Goal: Task Accomplishment & Management: Use online tool/utility

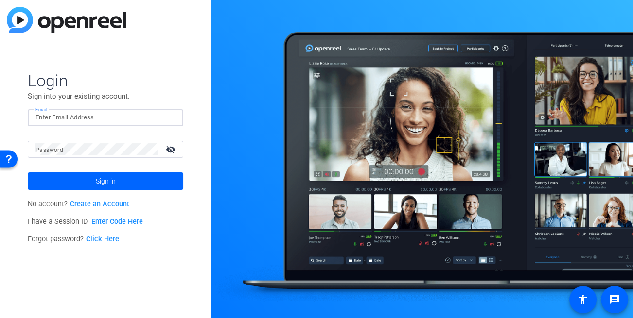
click at [78, 119] on input "Email" at bounding box center [105, 118] width 140 height 12
click at [118, 115] on input "dheiberger@openreelc.om" at bounding box center [105, 118] width 140 height 12
type input "[EMAIL_ADDRESS][DOMAIN_NAME]"
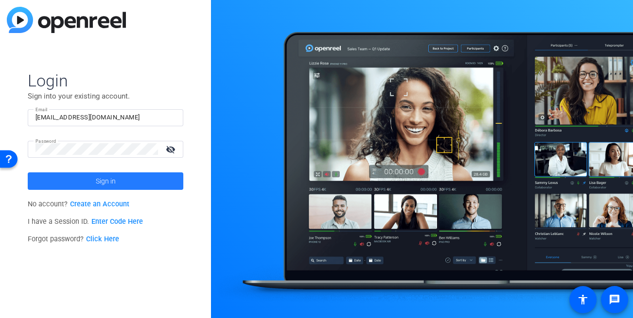
click at [99, 179] on span "Sign in" at bounding box center [106, 181] width 20 height 24
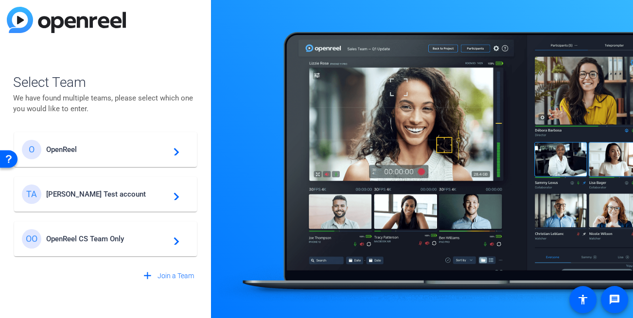
click at [210, 104] on div "Select Team We have found multiple teams, please select which one you would lik…" at bounding box center [105, 159] width 211 height 318
click at [108, 193] on span "Tim Test account" at bounding box center [106, 194] width 121 height 9
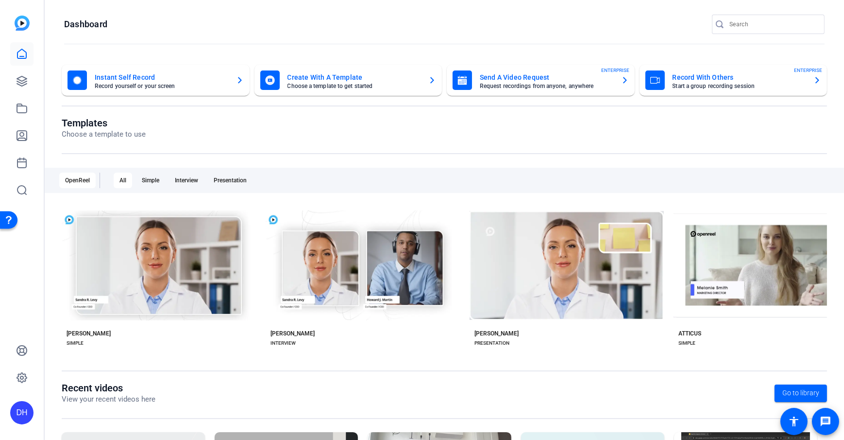
click at [631, 27] on openreel-page-title "Dashboard" at bounding box center [444, 24] width 761 height 19
click at [152, 25] on openreel-page-title "Dashboard" at bounding box center [444, 24] width 761 height 19
click at [316, 17] on openreel-page-title "Dashboard" at bounding box center [444, 24] width 761 height 19
click at [323, 36] on openreel-divider-bar at bounding box center [444, 44] width 761 height 21
click at [355, 117] on openreel-page-title "Templates Choose a template to use" at bounding box center [445, 128] width 766 height 23
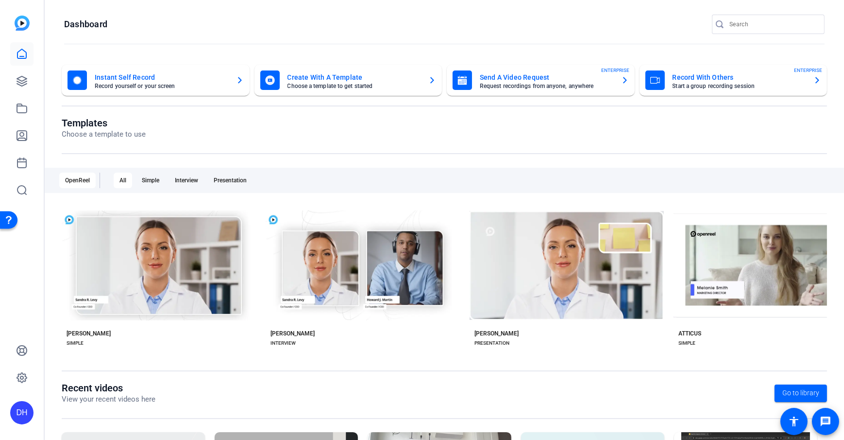
click at [278, 41] on openreel-divider-bar at bounding box center [444, 44] width 761 height 21
click at [18, 85] on icon at bounding box center [22, 81] width 12 height 12
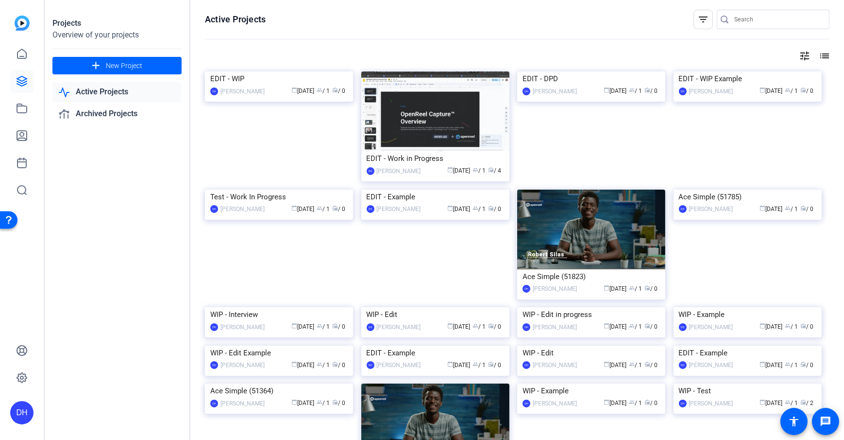
click at [330, 34] on openreel-divider-bar at bounding box center [517, 39] width 625 height 21
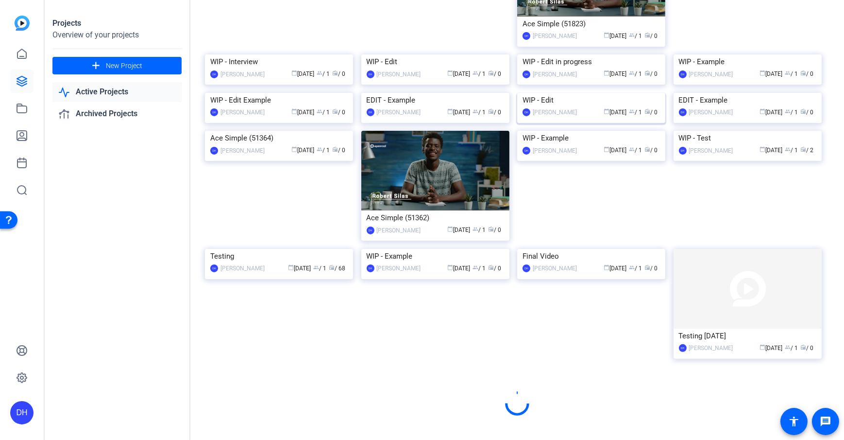
scroll to position [368, 0]
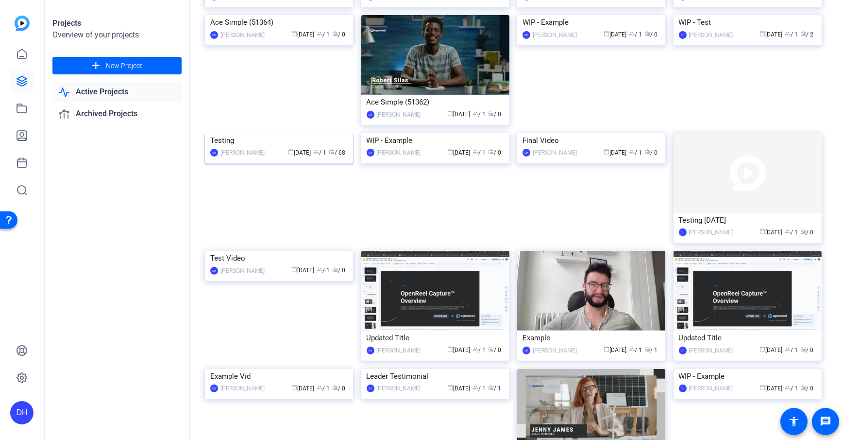
click at [252, 133] on img at bounding box center [279, 133] width 148 height 0
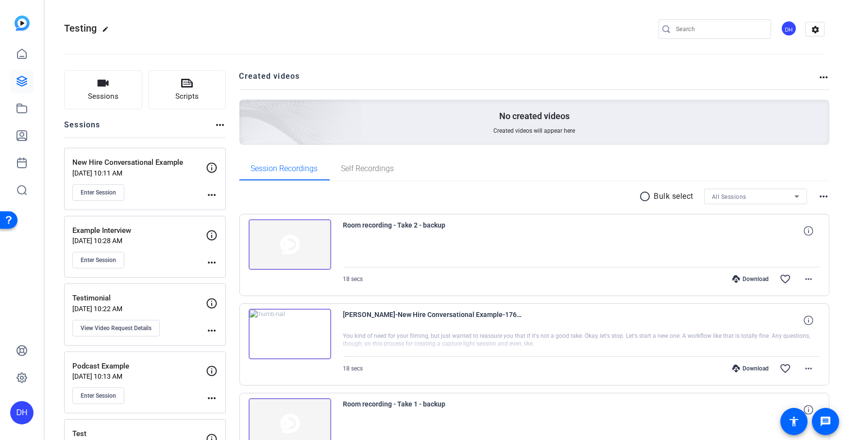
click at [217, 89] on button "Scripts" at bounding box center [187, 89] width 78 height 39
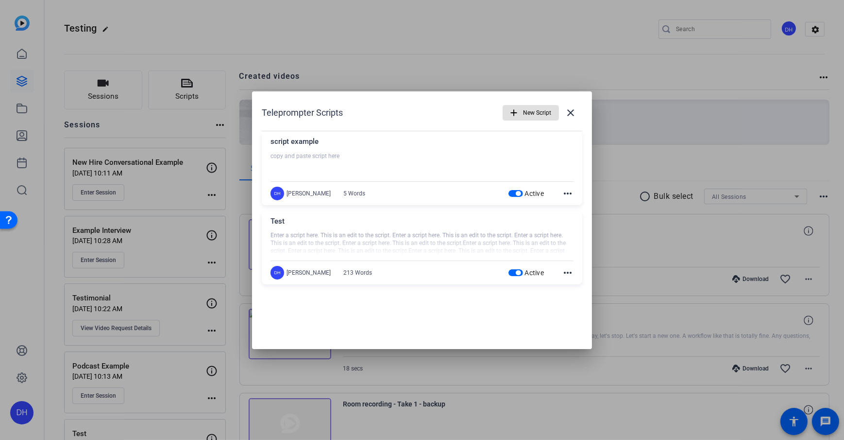
click at [438, 105] on div "Teleprompter Scripts add New Script close" at bounding box center [422, 112] width 321 height 23
click at [567, 107] on mat-icon "close" at bounding box center [571, 113] width 12 height 12
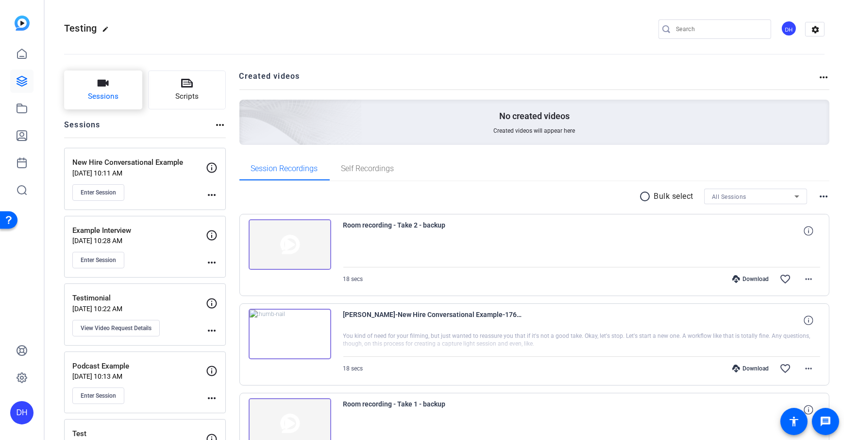
click at [101, 95] on span "Sessions" at bounding box center [103, 96] width 31 height 11
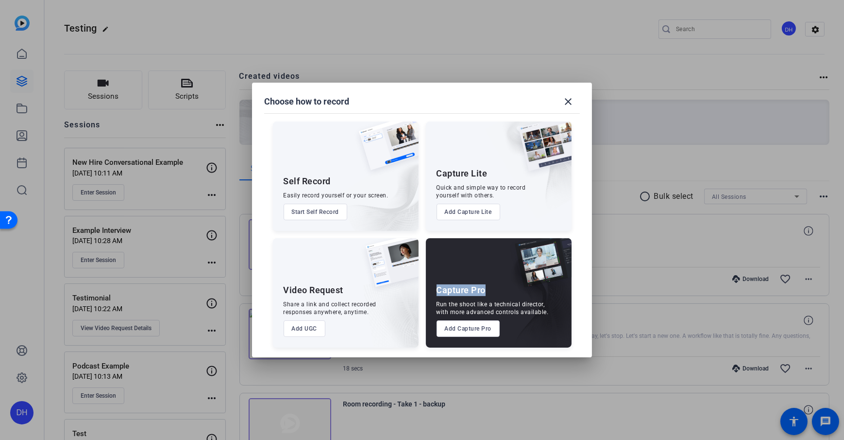
drag, startPoint x: 435, startPoint y: 291, endPoint x: 484, endPoint y: 294, distance: 49.2
click at [484, 294] on div "Capture Pro Run the shoot like a technical director, with more advanced control…" at bounding box center [499, 292] width 146 height 109
click at [456, 317] on button "Add Capture Pro" at bounding box center [469, 328] width 64 height 17
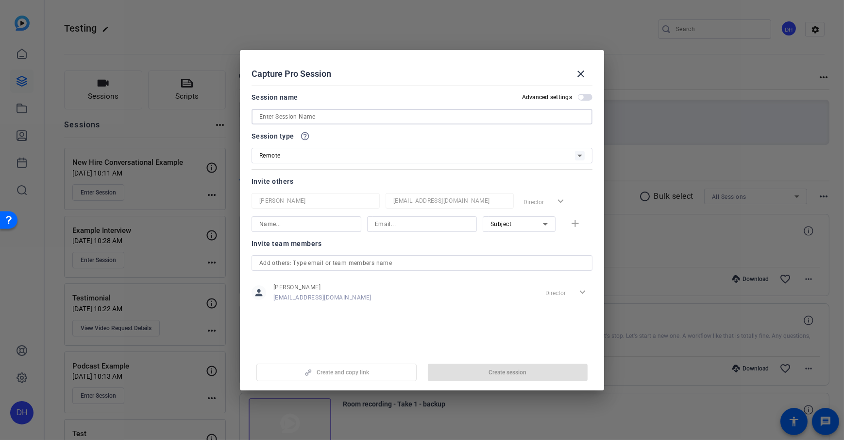
click at [357, 117] on input at bounding box center [421, 117] width 325 height 12
type input "Testimonial Example"
click at [420, 66] on div "Capture Pro Session close" at bounding box center [422, 73] width 341 height 23
click at [354, 181] on div "Invite others" at bounding box center [422, 181] width 341 height 12
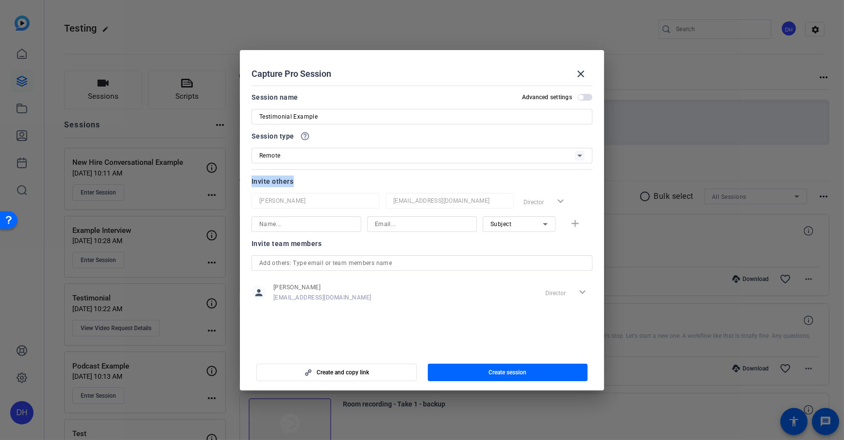
drag, startPoint x: 247, startPoint y: 180, endPoint x: 311, endPoint y: 184, distance: 63.8
click at [311, 184] on mat-dialog-content "Session name Advanced settings Testimonial Example Session type help_outline Re…" at bounding box center [422, 217] width 364 height 270
click at [370, 242] on div "Invite team members" at bounding box center [422, 244] width 341 height 12
click at [276, 223] on input at bounding box center [306, 224] width 94 height 12
click at [410, 223] on input at bounding box center [422, 224] width 94 height 12
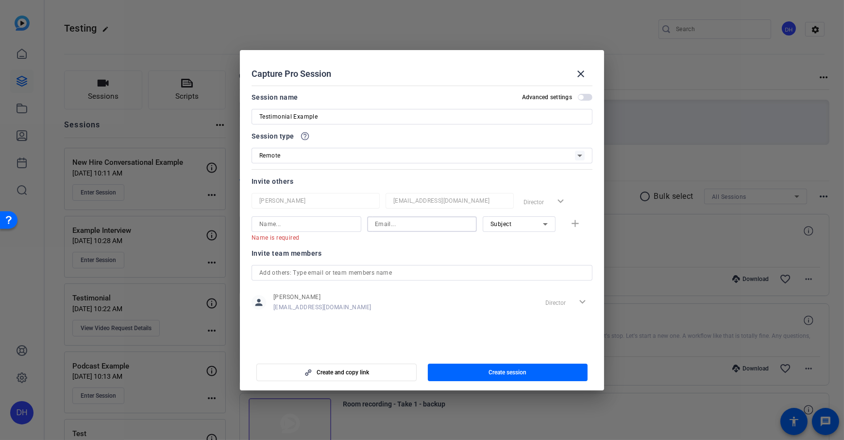
click at [547, 224] on icon at bounding box center [546, 224] width 12 height 12
click at [509, 277] on span "Subject" at bounding box center [501, 274] width 21 height 12
click at [509, 242] on openreel-capture-pro-session-invite-users "Invite others Daniel Heiberger dheiberger@openreel.com Director expand_more Nam…" at bounding box center [422, 249] width 341 height 149
click at [506, 239] on div at bounding box center [519, 237] width 73 height 11
click at [507, 239] on div at bounding box center [519, 237] width 73 height 11
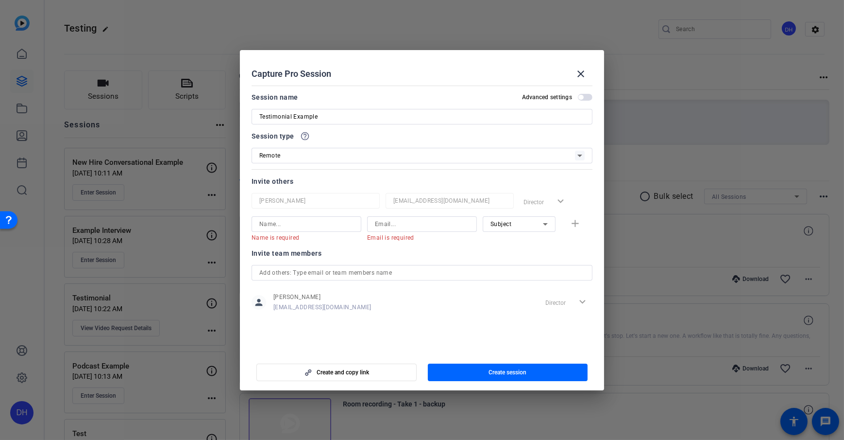
click at [497, 230] on div "Subject" at bounding box center [519, 224] width 57 height 16
click at [578, 249] on div at bounding box center [422, 220] width 844 height 440
click at [528, 227] on div "Subject" at bounding box center [517, 224] width 52 height 12
click at [577, 244] on div at bounding box center [422, 220] width 844 height 440
click at [460, 251] on div "Invite team members" at bounding box center [422, 253] width 341 height 12
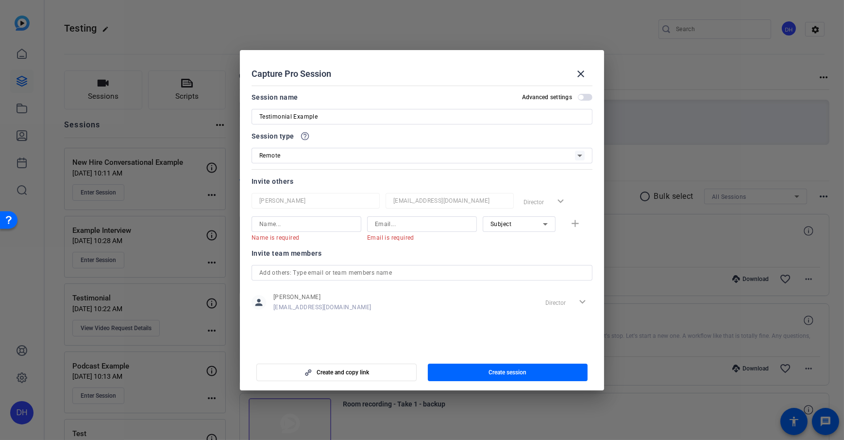
click at [460, 251] on div "Invite team members" at bounding box center [422, 253] width 341 height 12
click at [442, 239] on mat-error "Email is required" at bounding box center [418, 237] width 102 height 11
click at [534, 226] on div "Subject" at bounding box center [517, 224] width 52 height 12
click at [527, 272] on mat-option "Subject" at bounding box center [519, 274] width 73 height 16
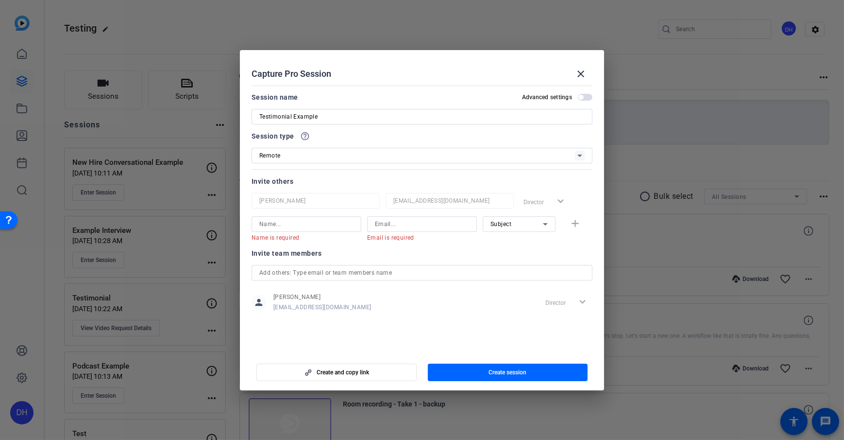
click at [434, 249] on div "Invite team members" at bounding box center [422, 253] width 341 height 12
click at [364, 317] on span "Create and copy link" at bounding box center [343, 372] width 52 height 8
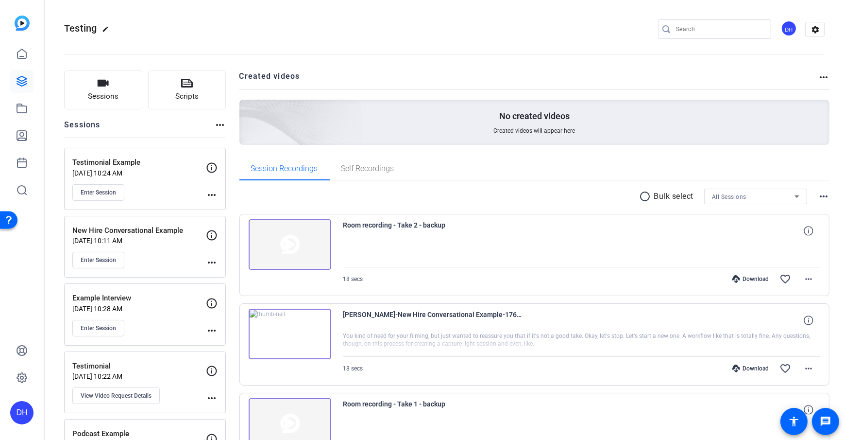
click at [92, 193] on span "Enter Session" at bounding box center [98, 192] width 35 height 8
click at [229, 63] on openreel-divider-bar at bounding box center [444, 51] width 761 height 30
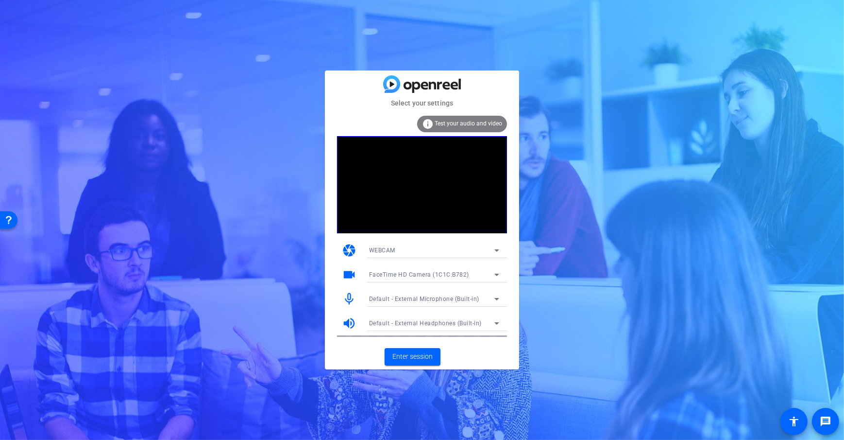
click at [510, 348] on mat-card-actions "Enter session" at bounding box center [422, 356] width 194 height 25
click at [480, 360] on mat-card-actions "Enter session" at bounding box center [422, 356] width 194 height 25
click at [419, 357] on span "Enter session" at bounding box center [413, 356] width 40 height 10
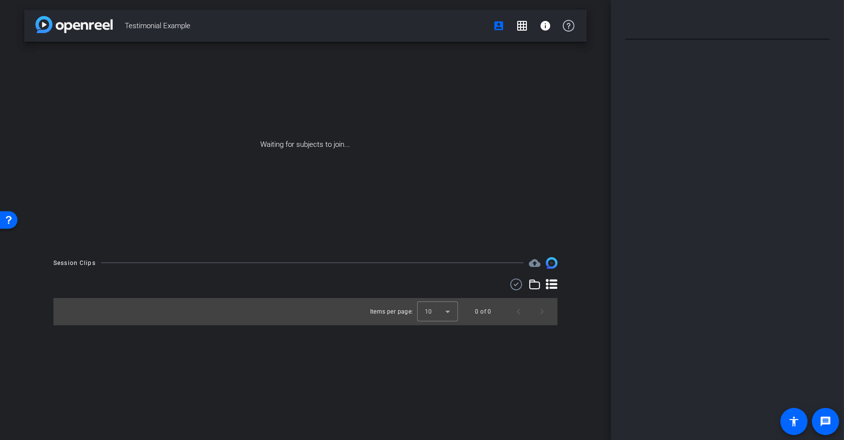
click at [599, 188] on div "Testimonial Example account_box grid_on info Waiting for subjects to join... Se…" at bounding box center [305, 220] width 611 height 440
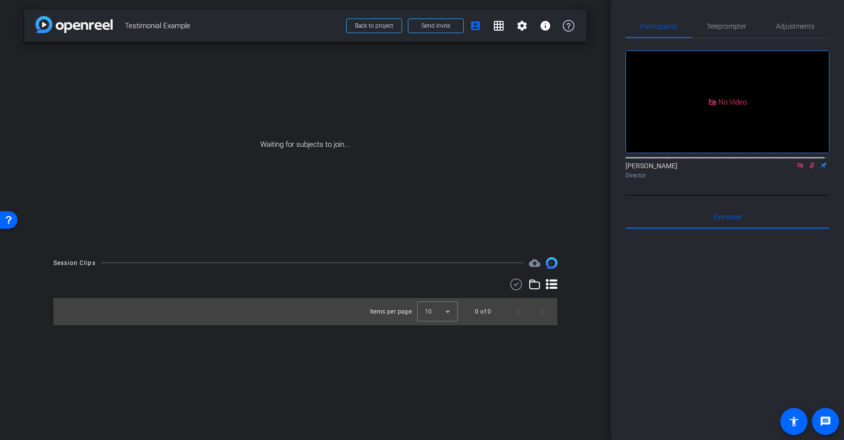
click at [602, 101] on div "arrow_back Testimonial Example Back to project Send invite account_box grid_on …" at bounding box center [305, 220] width 611 height 440
click at [427, 31] on span at bounding box center [436, 25] width 55 height 23
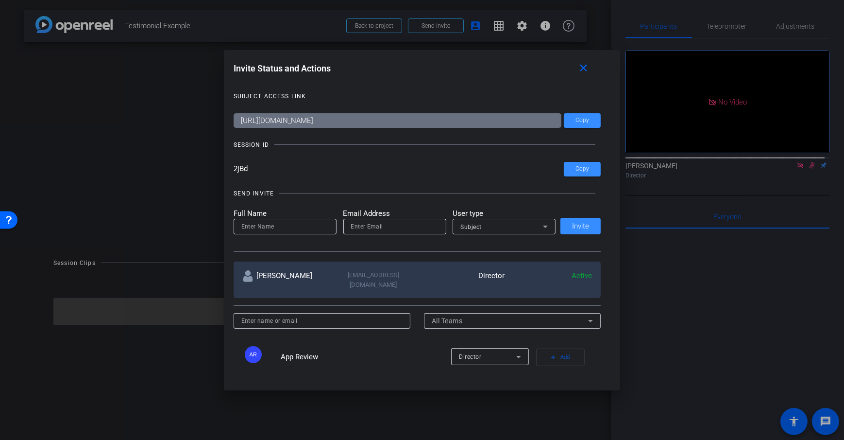
drag, startPoint x: 468, startPoint y: 118, endPoint x: 191, endPoint y: 119, distance: 276.9
click at [191, 119] on div "Invite Status and Actions close SUBJECT ACCESS LINK https://capture.openreel.co…" at bounding box center [422, 220] width 844 height 440
click at [279, 162] on input "2jBd" at bounding box center [399, 169] width 331 height 15
click at [291, 151] on div "SUBJECT ACCESS LINK https://capture.openreel.com/subject/MODE_OTP?otp=2jBd Copy…" at bounding box center [422, 225] width 377 height 286
click at [457, 66] on div "Invite Status and Actions close" at bounding box center [418, 68] width 368 height 17
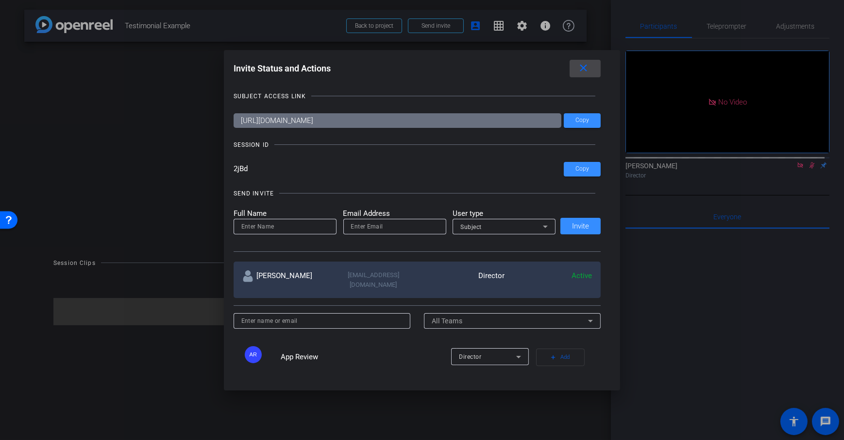
click at [585, 66] on mat-icon "close" at bounding box center [584, 68] width 12 height 12
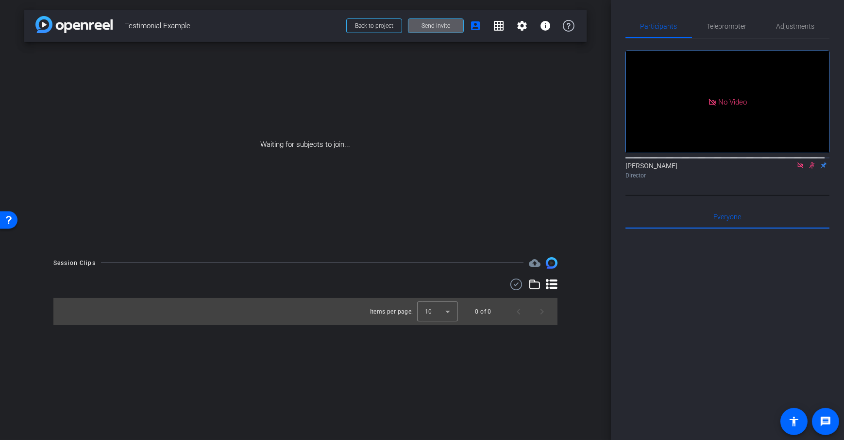
click at [432, 28] on span "Send invite" at bounding box center [436, 26] width 29 height 8
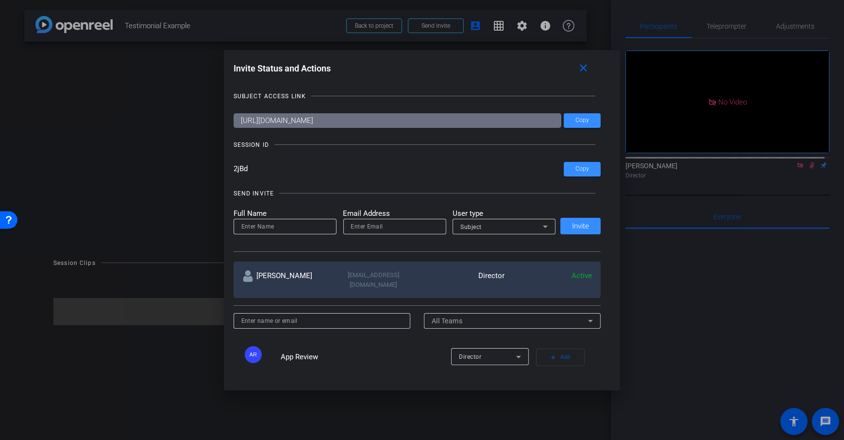
drag, startPoint x: 281, startPoint y: 168, endPoint x: 230, endPoint y: 172, distance: 51.7
click at [230, 172] on div "Invite Status and Actions close SUBJECT ACCESS LINK https://capture.openreel.co…" at bounding box center [422, 213] width 397 height 327
click at [262, 188] on div "SEND INVITE" at bounding box center [254, 193] width 40 height 10
click at [581, 123] on span "Copy" at bounding box center [583, 120] width 14 height 7
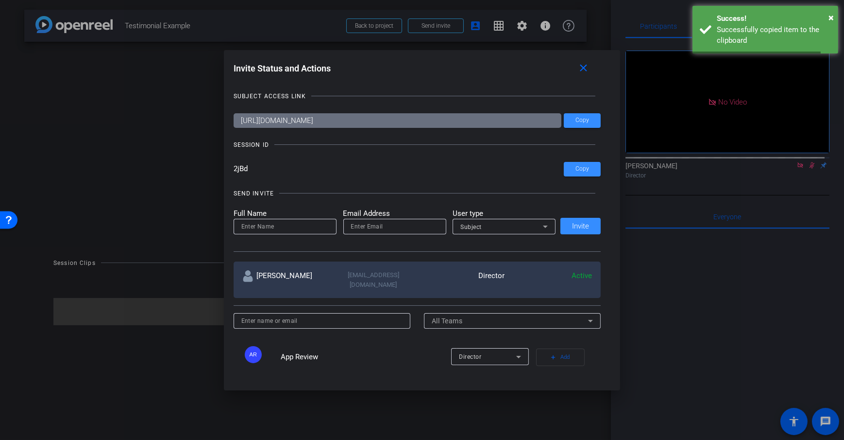
click at [427, 142] on div "SESSION ID" at bounding box center [418, 145] width 368 height 10
click at [453, 78] on h1 "Invite Status and Actions close" at bounding box center [422, 71] width 377 height 22
click at [586, 72] on mat-icon "close" at bounding box center [584, 68] width 12 height 12
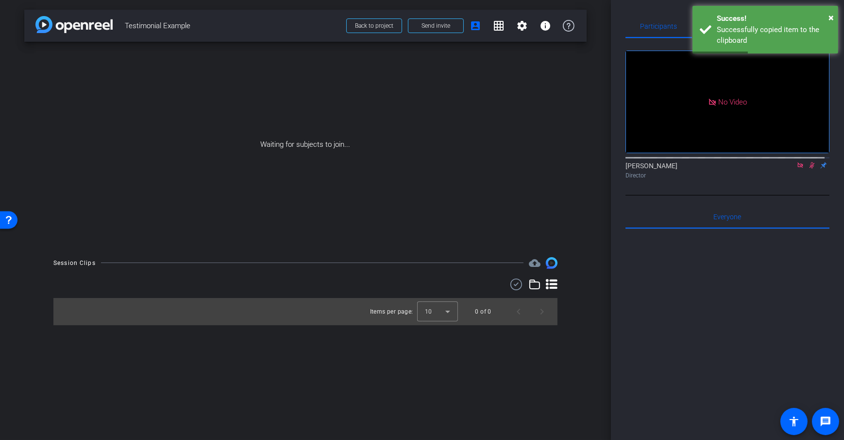
click at [595, 170] on div "arrow_back Testimonial Example Back to project Send invite account_box grid_on …" at bounding box center [305, 220] width 611 height 440
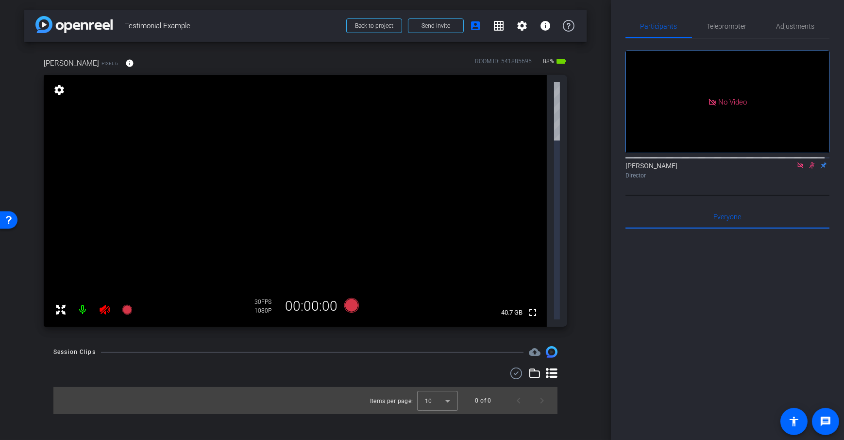
click at [595, 170] on div "arrow_back Testimonial Example Back to project Send invite account_box grid_on …" at bounding box center [305, 220] width 611 height 440
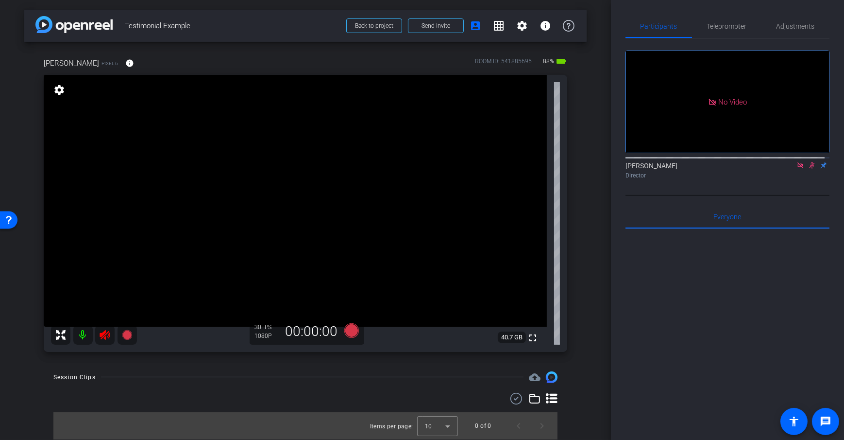
click at [82, 335] on mat-icon at bounding box center [82, 334] width 19 height 19
click at [592, 167] on div "arrow_back Testimonial Example Back to project Send invite account_box grid_on …" at bounding box center [305, 220] width 611 height 440
click at [596, 170] on div "arrow_back Testimonial Example Back to project Send invite account_box grid_on …" at bounding box center [305, 220] width 611 height 440
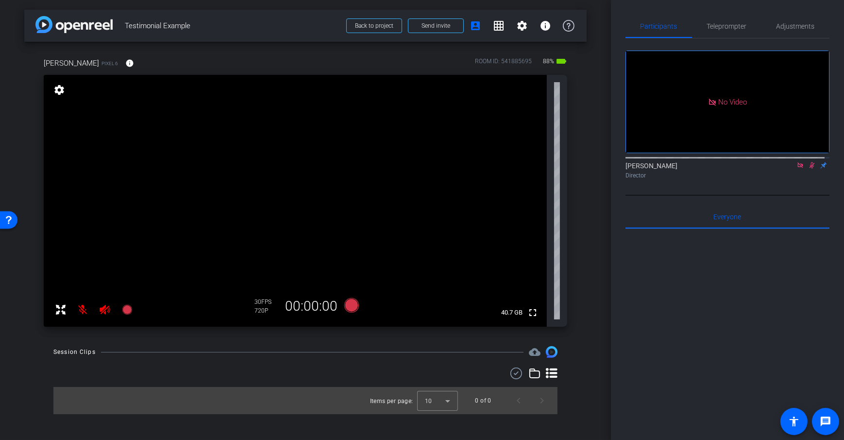
click at [591, 131] on div "arrow_back Testimonial Example Back to project Send invite account_box grid_on …" at bounding box center [305, 220] width 611 height 440
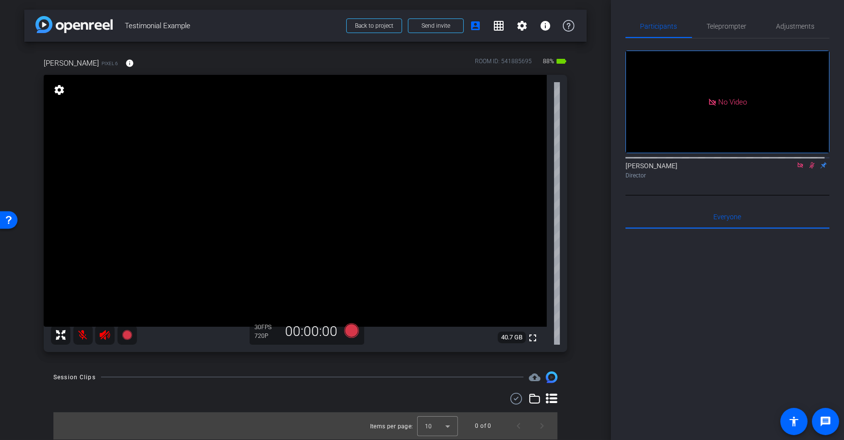
click at [577, 287] on div "Dan H Pixel 6 info ROOM ID: 541885695 88% battery_std fullscreen settings 40.7 …" at bounding box center [305, 202] width 563 height 320
click at [118, 68] on span at bounding box center [129, 62] width 23 height 23
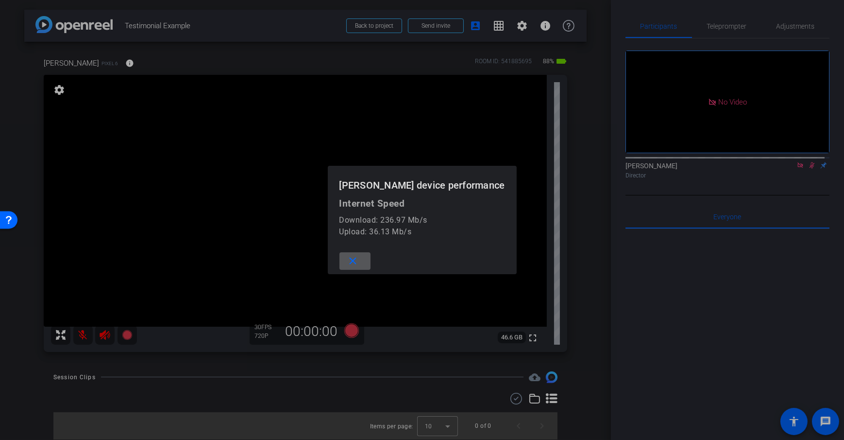
click at [359, 266] on mat-icon "close" at bounding box center [353, 261] width 12 height 12
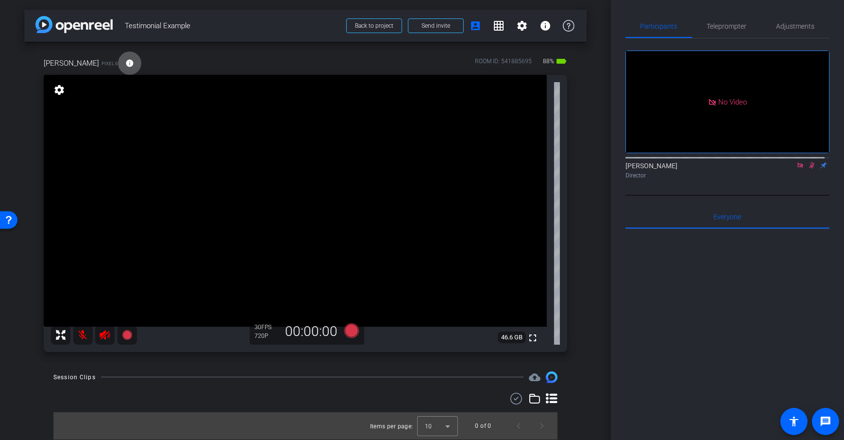
click at [599, 197] on div "arrow_back Testimonial Example Back to project Send invite account_box grid_on …" at bounding box center [305, 220] width 611 height 440
click at [118, 69] on span at bounding box center [129, 62] width 23 height 23
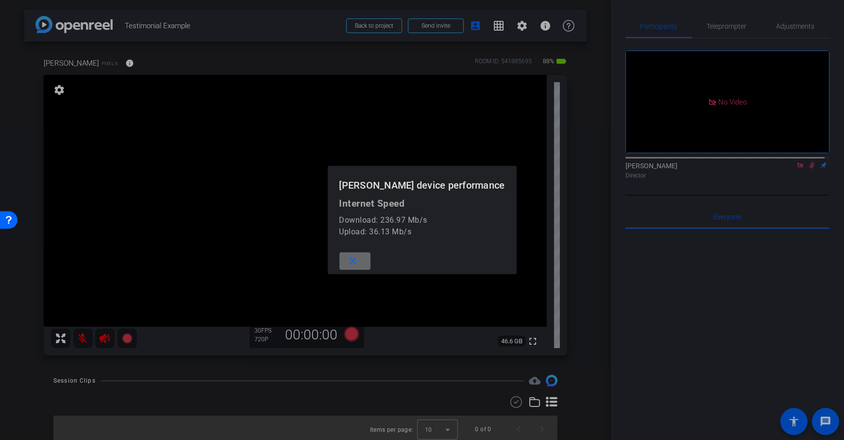
click at [359, 255] on mat-icon "close" at bounding box center [353, 261] width 12 height 12
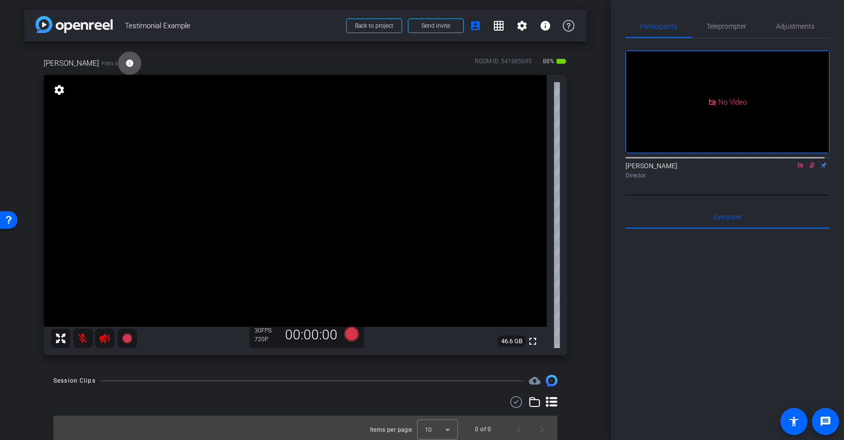
click at [595, 214] on div "arrow_back Testimonial Example Back to project Send invite account_box grid_on …" at bounding box center [305, 220] width 611 height 440
click at [564, 217] on div "Dan H Pixel 6 info ROOM ID: 541885695 88% battery_std fullscreen settings 46.6 …" at bounding box center [305, 203] width 563 height 323
click at [785, 30] on span "Adjustments" at bounding box center [796, 26] width 38 height 23
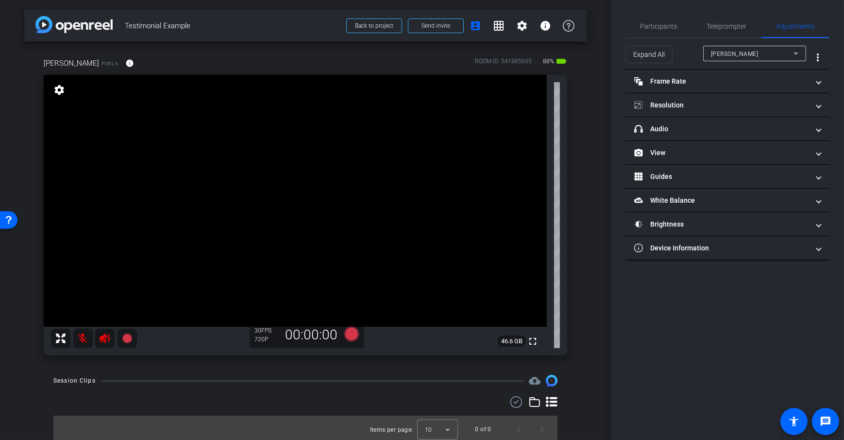
click at [655, 28] on span "Participants" at bounding box center [659, 26] width 37 height 7
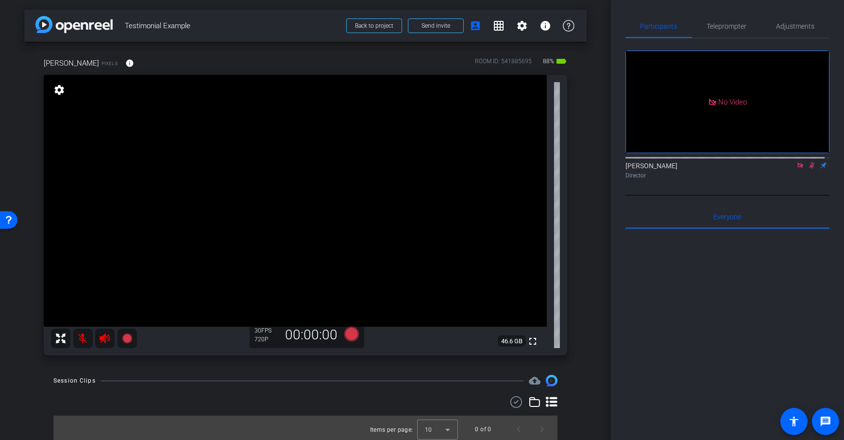
click at [579, 133] on div "Dan H Pixel 6 info ROOM ID: 541885695 88% battery_std fullscreen settings 46.6 …" at bounding box center [305, 203] width 563 height 323
click at [777, 26] on span "Adjustments" at bounding box center [796, 26] width 38 height 7
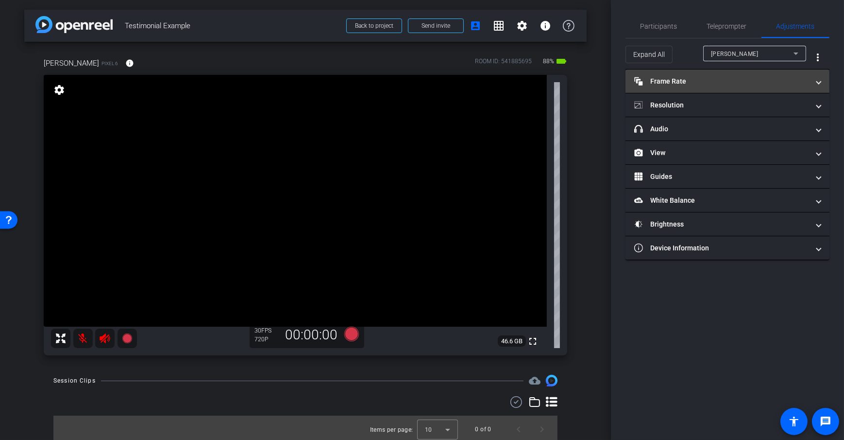
click at [728, 71] on mat-expansion-panel-header "Frame Rate Frame Rate" at bounding box center [728, 80] width 204 height 23
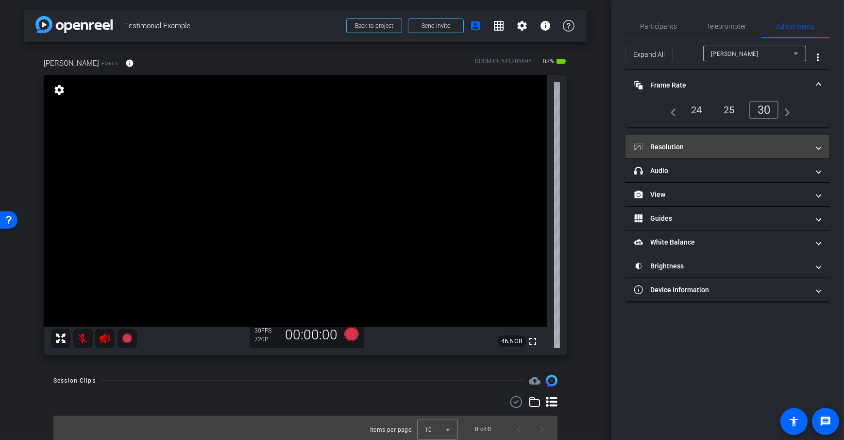
click at [775, 139] on mat-expansion-panel-header "Resolution" at bounding box center [728, 146] width 204 height 23
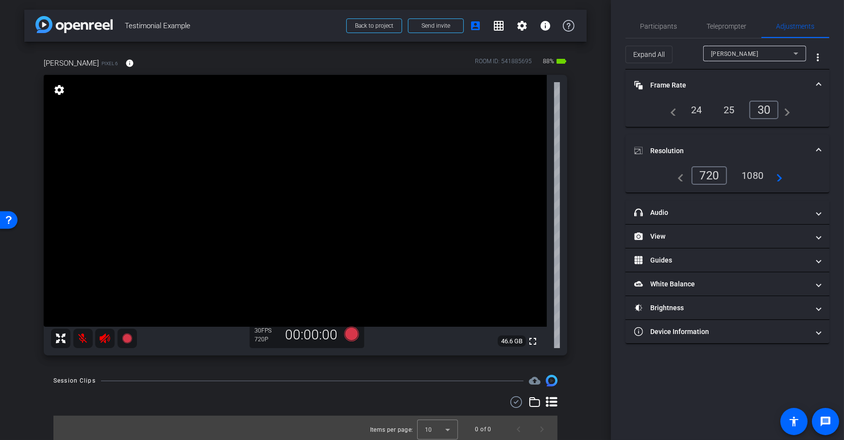
click at [749, 176] on div "1080" at bounding box center [753, 175] width 36 height 17
click at [585, 179] on div "arrow_back Testimonial Example Back to project Send invite account_box grid_on …" at bounding box center [305, 220] width 611 height 440
click at [604, 138] on div "arrow_back Testimonial Example Back to project Send invite account_box grid_on …" at bounding box center [305, 220] width 611 height 440
click at [579, 248] on div "Dan H Pixel 6 info ROOM ID: 541885695 88% battery_std fullscreen settings 46.6 …" at bounding box center [305, 203] width 563 height 323
click at [592, 198] on div "arrow_back Testimonial Example Back to project Send invite account_box grid_on …" at bounding box center [305, 220] width 611 height 440
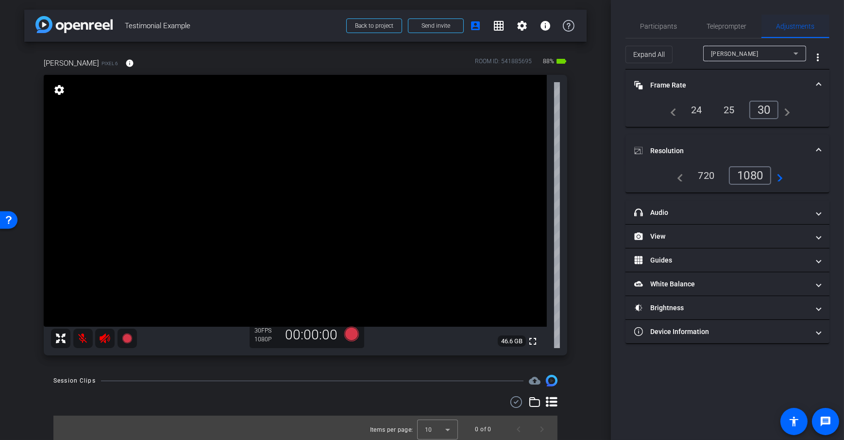
click at [805, 23] on span "Adjustments" at bounding box center [796, 26] width 38 height 7
click at [659, 32] on span "Participants" at bounding box center [659, 26] width 37 height 23
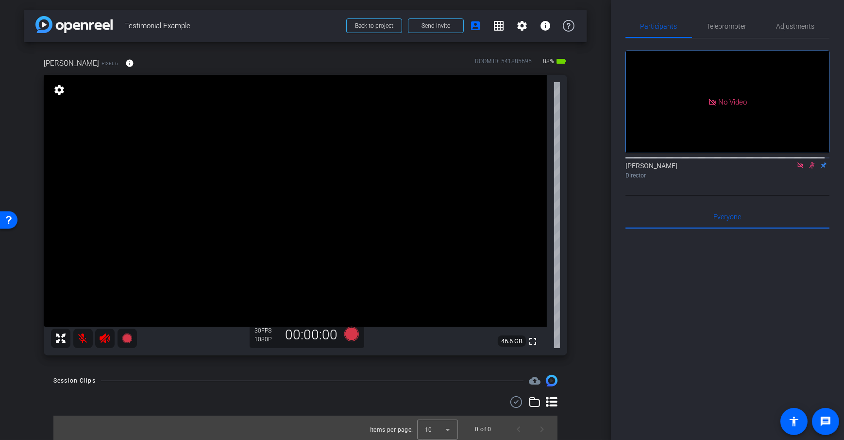
click at [590, 154] on div "arrow_back Testimonial Example Back to project Send invite account_box grid_on …" at bounding box center [305, 220] width 611 height 440
click at [574, 155] on div "Dan H Pixel 6 info ROOM ID: 541885695 88% battery_std fullscreen settings 46.6 …" at bounding box center [305, 203] width 563 height 323
click at [585, 158] on div "arrow_back Testimonial Example Back to project Send invite account_box grid_on …" at bounding box center [305, 220] width 611 height 440
click at [589, 156] on div "arrow_back Testimonial Example Back to project Send invite account_box grid_on …" at bounding box center [305, 220] width 611 height 440
click at [349, 337] on icon at bounding box center [351, 333] width 15 height 15
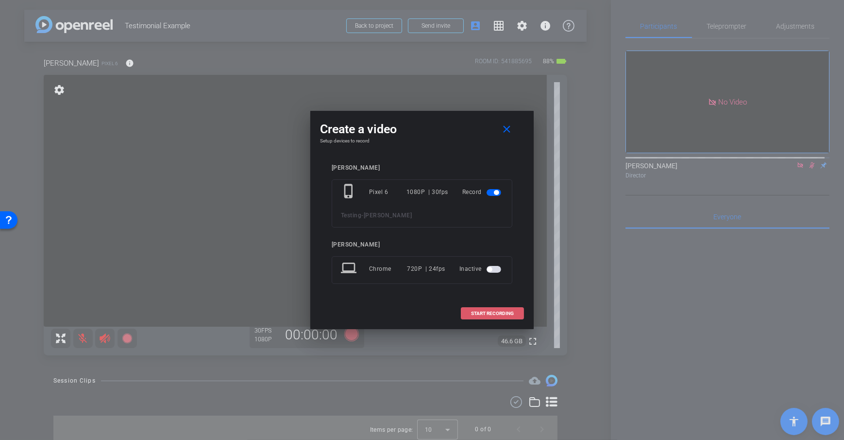
click at [502, 314] on span "START RECORDING" at bounding box center [492, 313] width 43 height 5
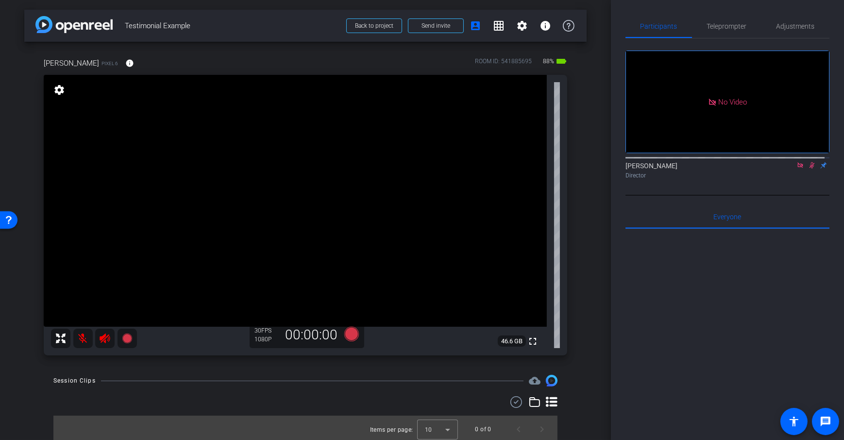
click at [589, 256] on div "arrow_back Testimonial Example Back to project Send invite account_box grid_on …" at bounding box center [305, 220] width 611 height 440
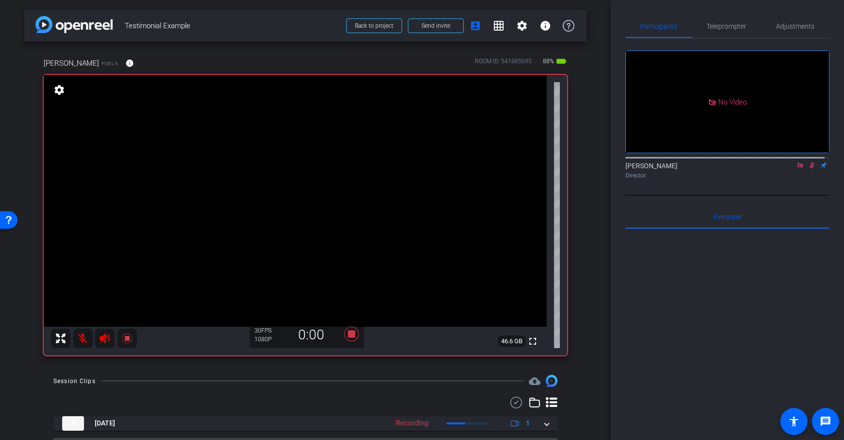
scroll to position [11, 0]
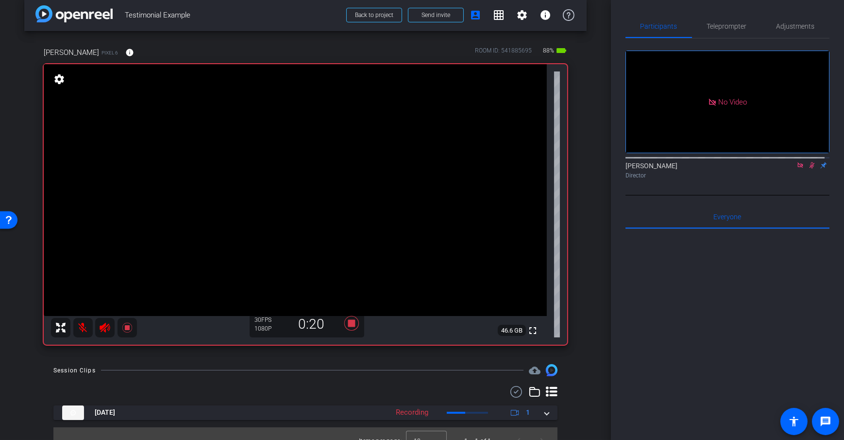
click at [590, 255] on div "arrow_back Testimonial Example Back to project Send invite account_box grid_on …" at bounding box center [305, 209] width 611 height 440
click at [590, 270] on div "arrow_back Testimonial Example Back to project Send invite account_box grid_on …" at bounding box center [305, 209] width 611 height 440
click at [590, 275] on div "arrow_back Testimonial Example Back to project Send invite account_box grid_on …" at bounding box center [305, 209] width 611 height 440
click at [321, 370] on div "Session Clips cloud_upload" at bounding box center [305, 370] width 504 height 12
click at [350, 324] on icon at bounding box center [351, 323] width 15 height 15
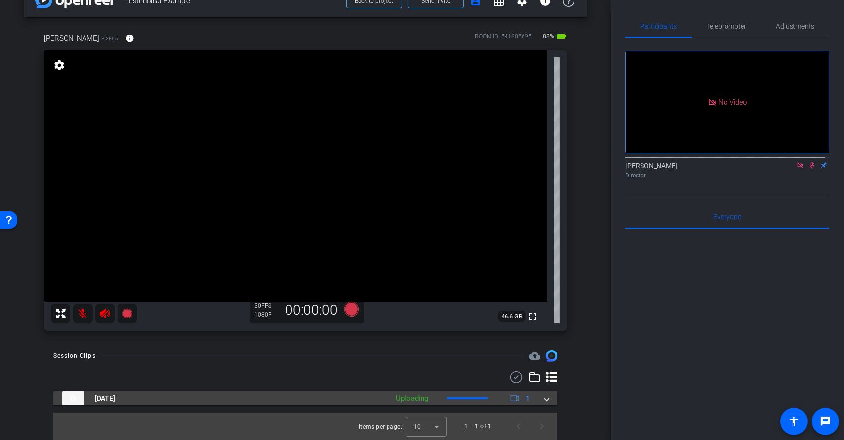
click at [465, 395] on mat-panel-description "Uploading 1" at bounding box center [464, 398] width 146 height 15
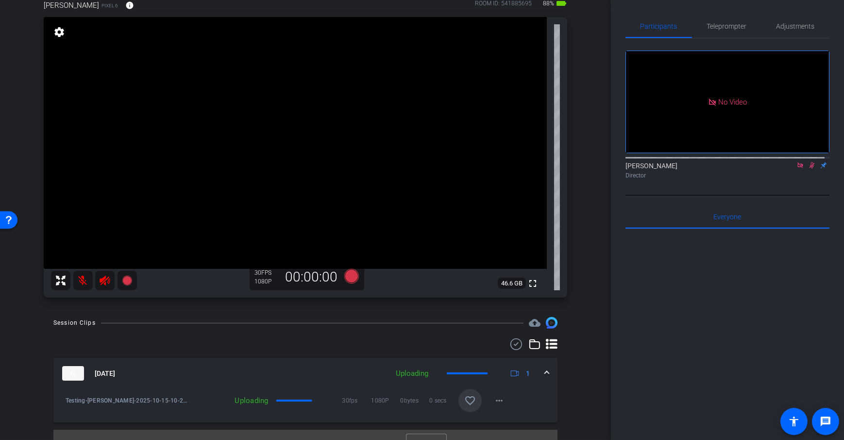
scroll to position [75, 0]
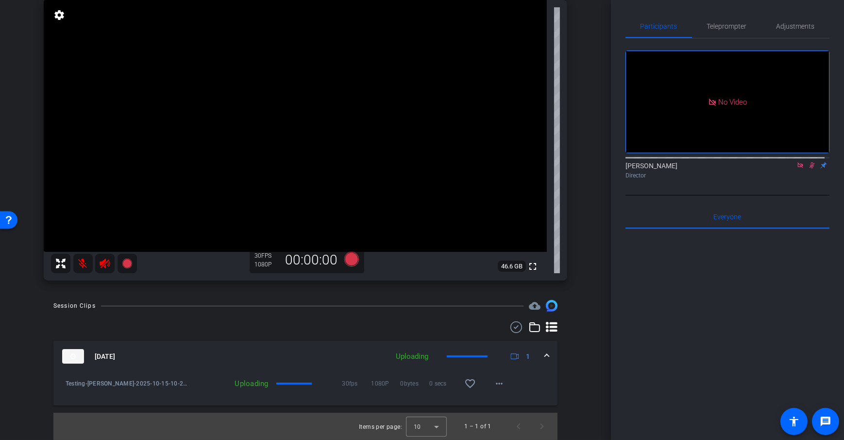
click at [581, 324] on div "Session Clips cloud_upload Oct 15, 2025 Uploading 1 Testing-Dan H-2025-10-15-10…" at bounding box center [305, 370] width 563 height 140
click at [357, 311] on div "Session Clips cloud_upload Oct 15, 2025 Uploading 1 Testing-Dan H-2025-10-15-10…" at bounding box center [305, 370] width 563 height 140
click at [470, 363] on mat-expansion-panel-header "Oct 15, 2025 Processing 1" at bounding box center [305, 356] width 504 height 31
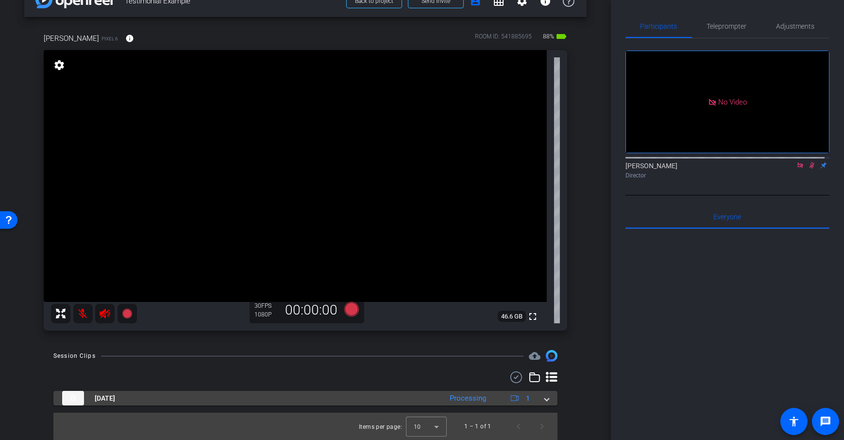
click at [473, 396] on div "Processing" at bounding box center [468, 398] width 46 height 11
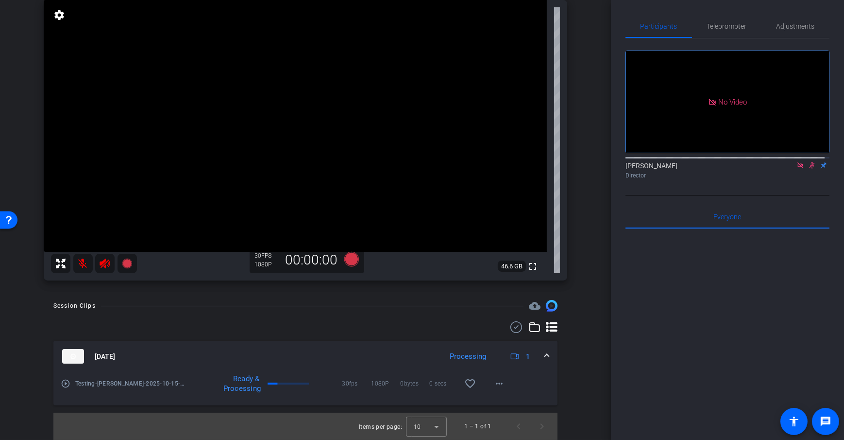
click at [580, 327] on div "Session Clips cloud_upload Oct 15, 2025 Processing 1 play_circle_outline Testin…" at bounding box center [305, 370] width 563 height 140
click at [504, 390] on span at bounding box center [499, 383] width 23 height 23
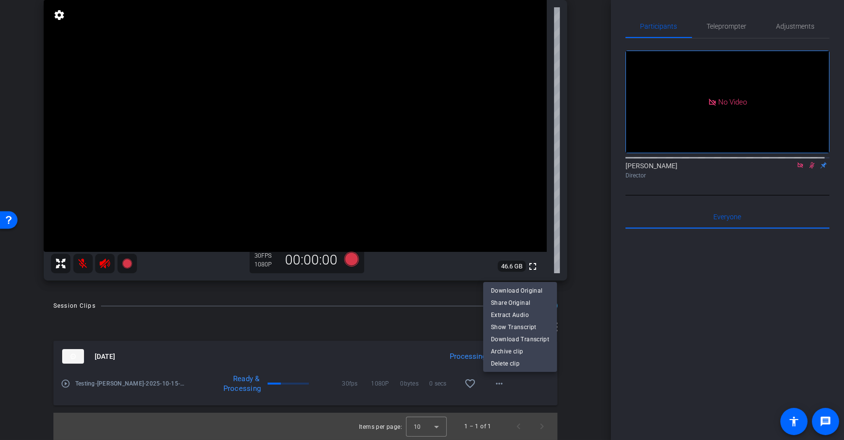
click at [577, 319] on div at bounding box center [422, 220] width 844 height 440
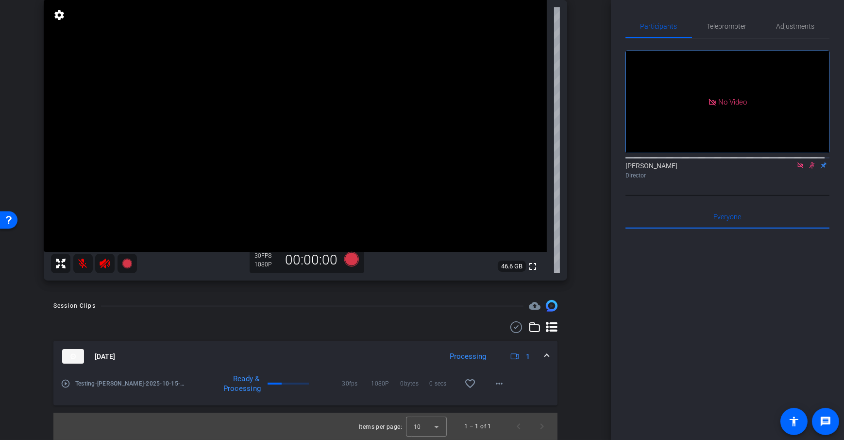
click at [545, 356] on mat-expansion-panel-header "Oct 15, 2025 Processing 1" at bounding box center [305, 356] width 504 height 31
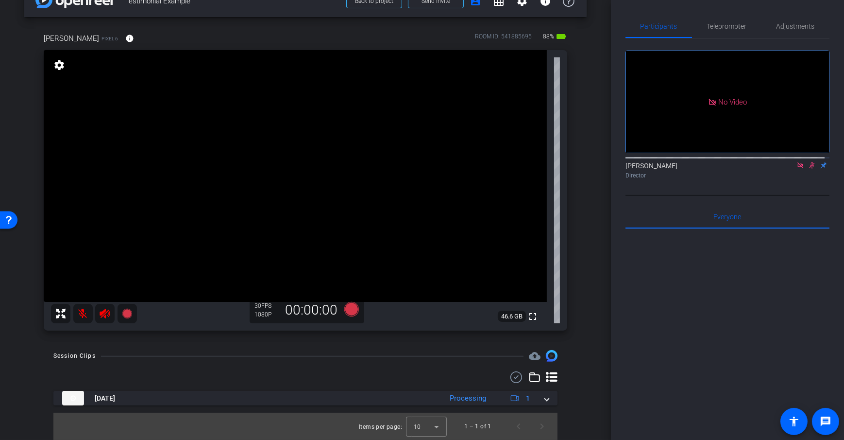
scroll to position [25, 0]
click at [585, 336] on div "arrow_back Testimonial Example Back to project Send invite account_box grid_on …" at bounding box center [305, 195] width 611 height 440
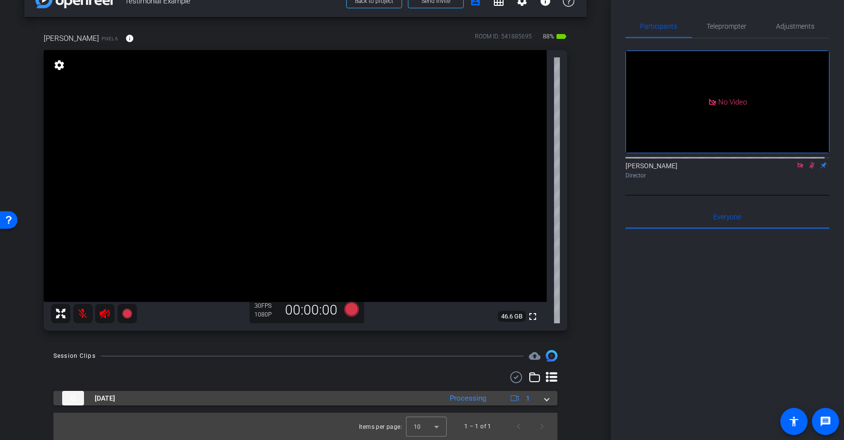
click at [539, 399] on div "Oct 15, 2025 Processing 1" at bounding box center [303, 398] width 483 height 15
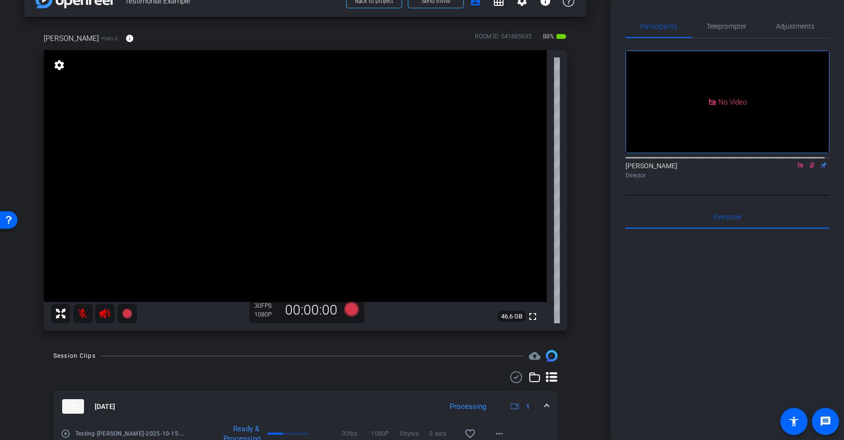
scroll to position [75, 0]
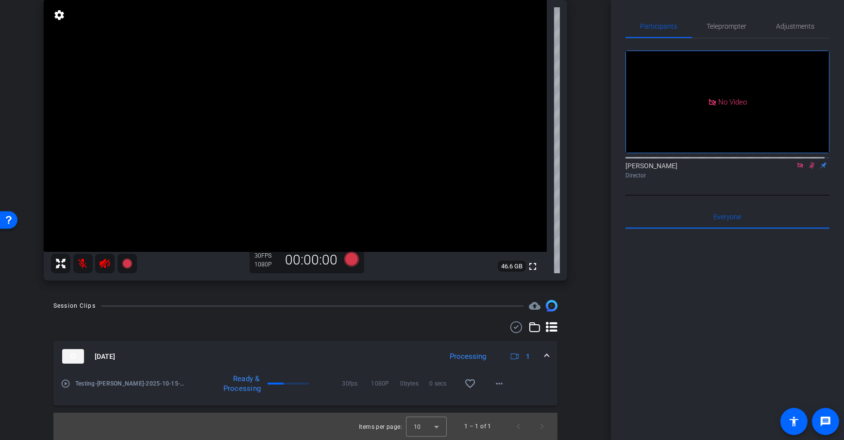
click at [569, 327] on div "Session Clips cloud_upload Oct 15, 2025 Processing 1 play_circle_outline Testin…" at bounding box center [305, 370] width 563 height 140
click at [424, 319] on div "Session Clips cloud_upload Oct 15, 2025 Processing 1 play_circle_outline Testin…" at bounding box center [305, 370] width 563 height 140
click at [613, 334] on div "Participants Teleprompter Adjustments No Video Daniel Heiberger Director Everyo…" at bounding box center [727, 220] width 233 height 440
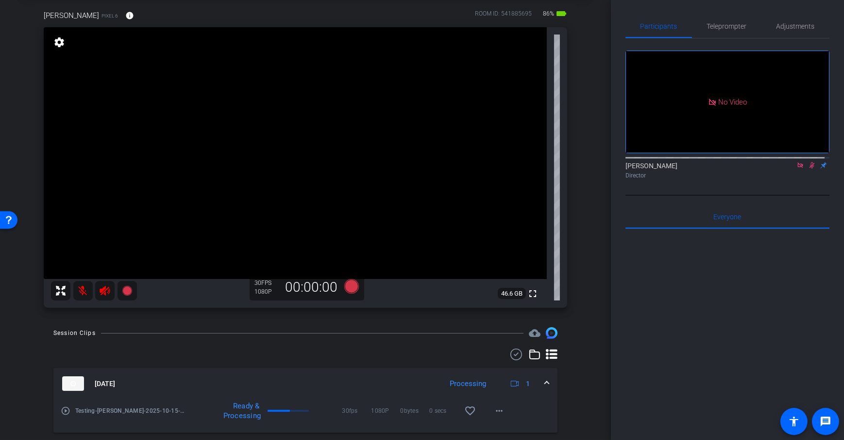
scroll to position [0, 0]
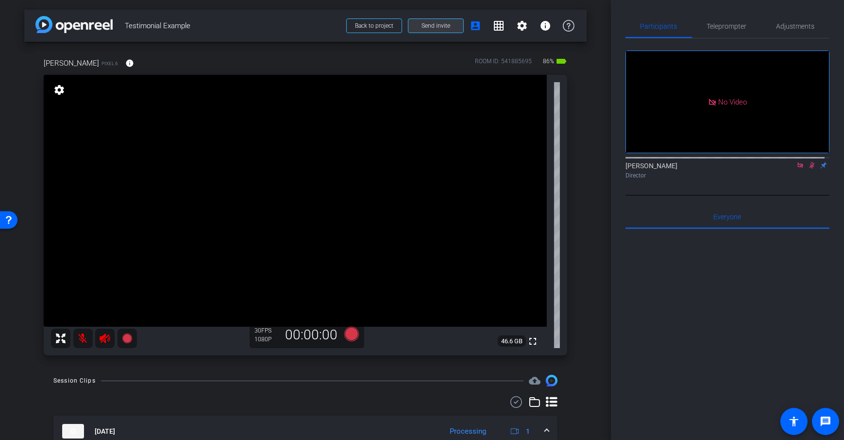
click at [428, 27] on span "Send invite" at bounding box center [436, 26] width 29 height 8
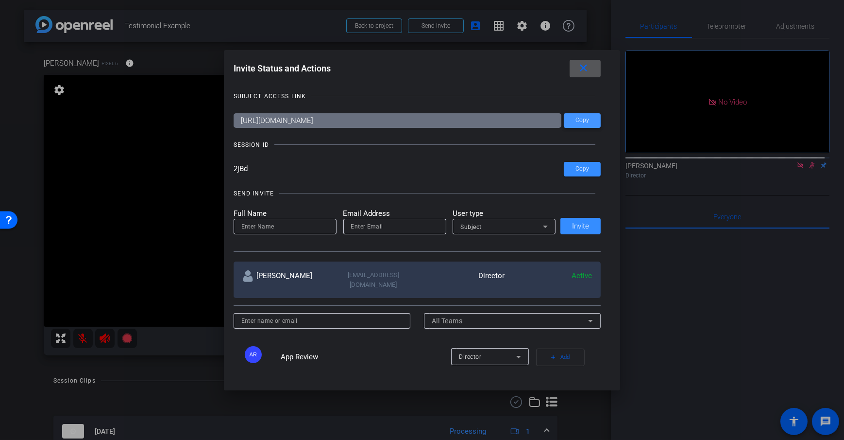
click at [573, 120] on span at bounding box center [582, 120] width 37 height 23
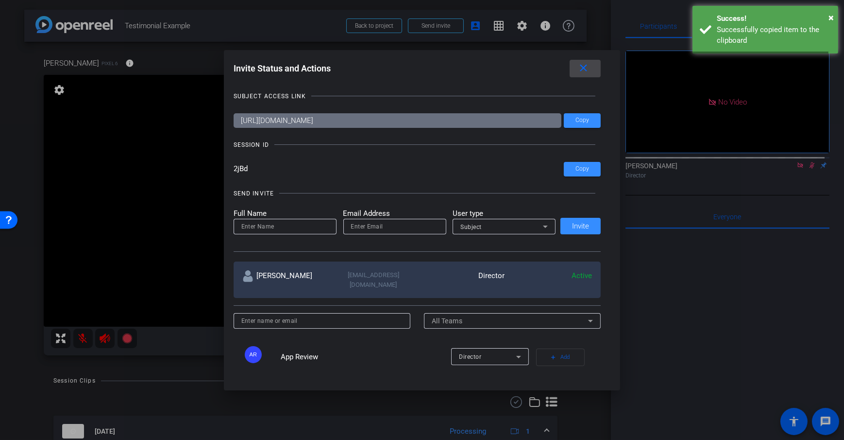
click at [589, 59] on span at bounding box center [585, 68] width 31 height 23
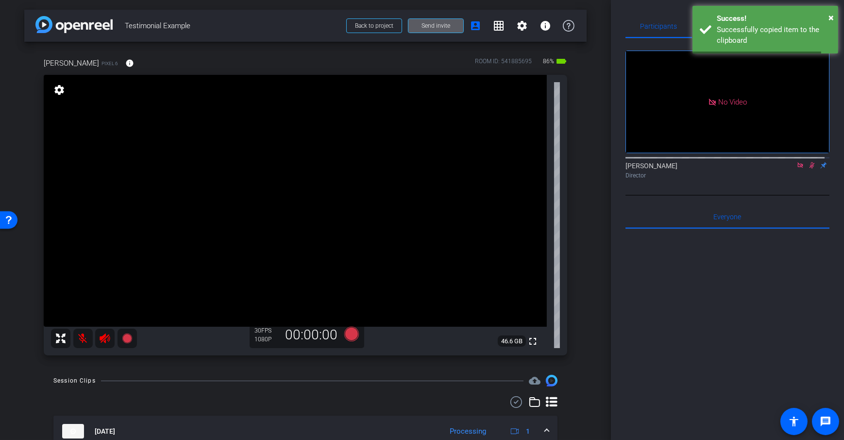
click at [600, 106] on div "arrow_back Testimonial Example Back to project Send invite account_box grid_on …" at bounding box center [305, 220] width 611 height 440
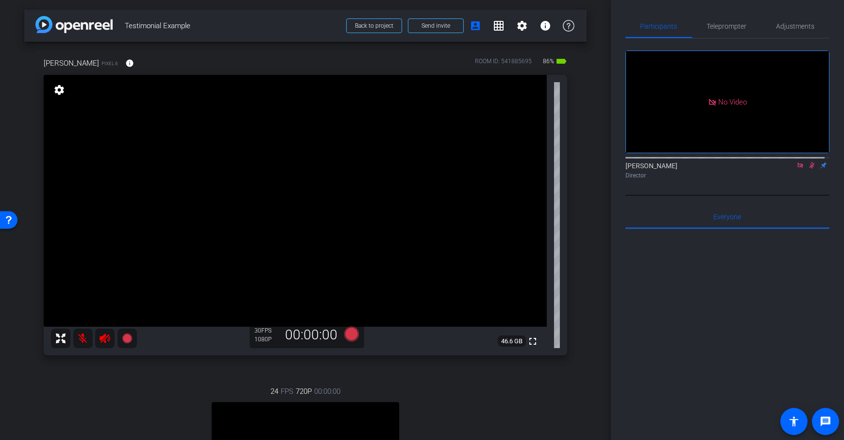
click at [584, 146] on div "arrow_back Testimonial Example Back to project Send invite account_box grid_on …" at bounding box center [305, 220] width 611 height 440
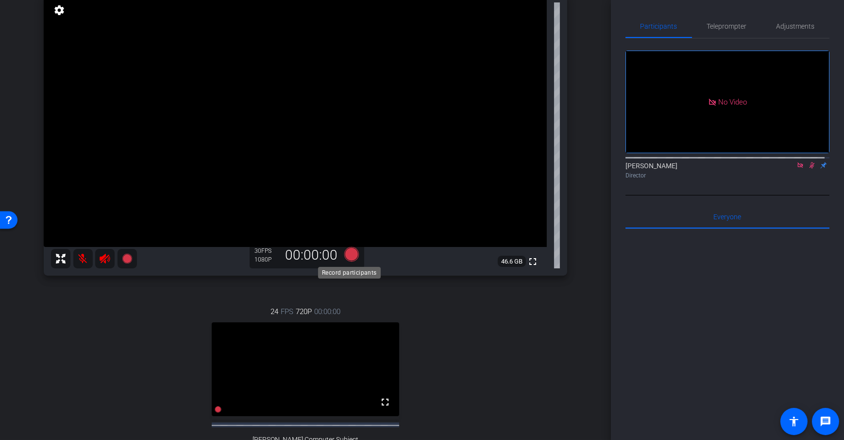
scroll to position [136, 0]
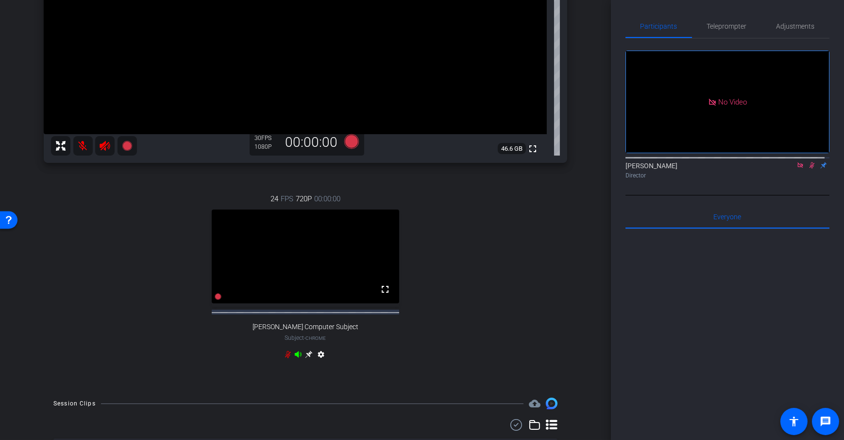
click at [306, 358] on icon at bounding box center [308, 354] width 7 height 7
click at [306, 358] on icon at bounding box center [309, 354] width 8 height 8
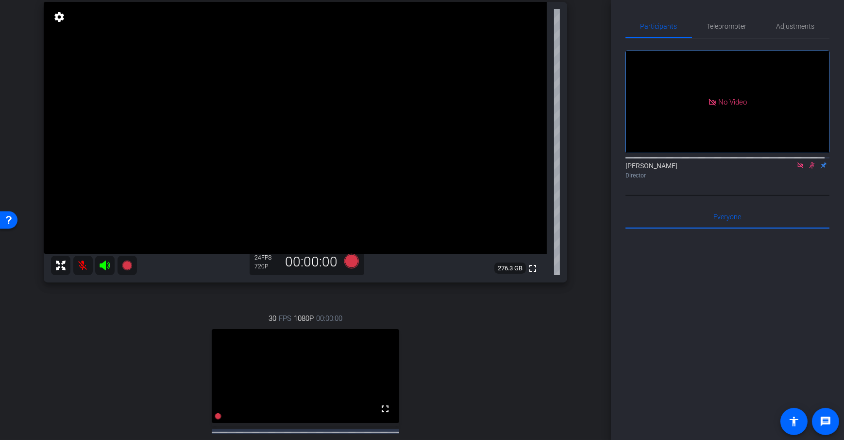
scroll to position [71, 0]
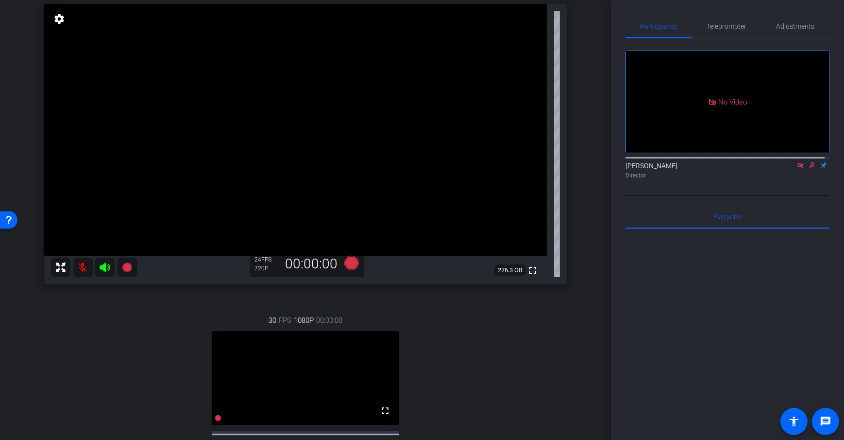
click at [591, 197] on div "arrow_back Testimonial Example Back to project Send invite account_box grid_on …" at bounding box center [305, 149] width 611 height 440
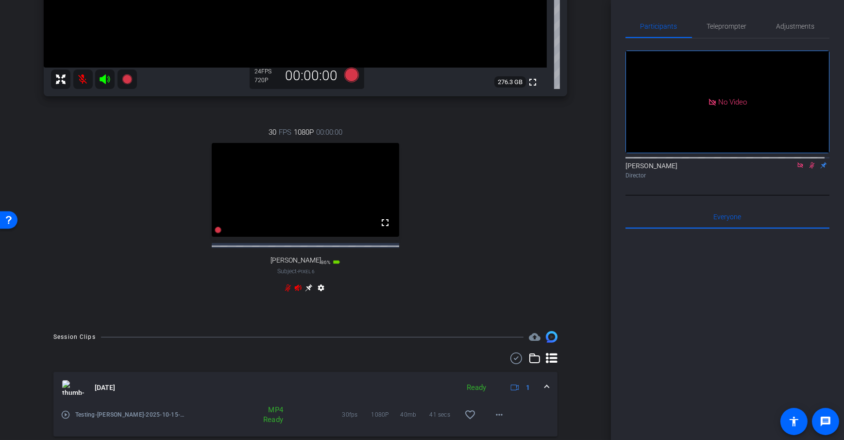
scroll to position [262, 0]
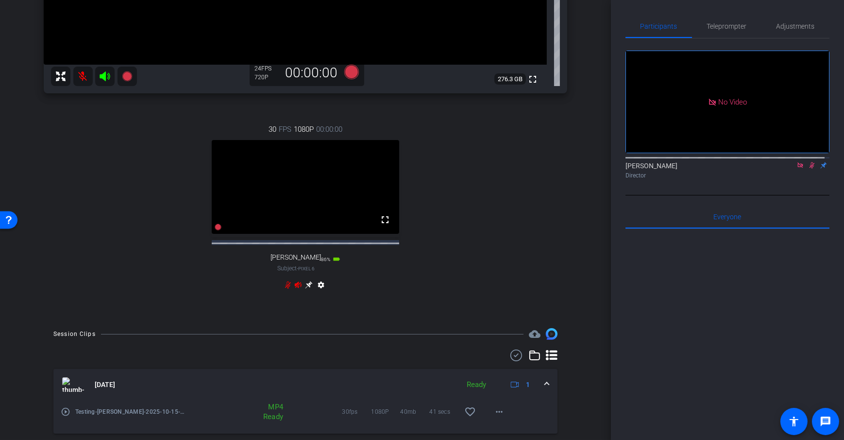
click at [307, 289] on icon at bounding box center [308, 284] width 7 height 7
click at [308, 289] on icon at bounding box center [309, 285] width 8 height 8
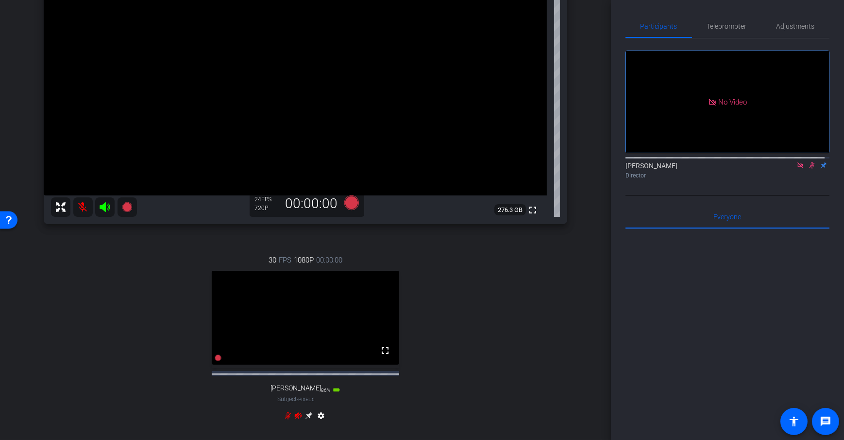
scroll to position [104, 0]
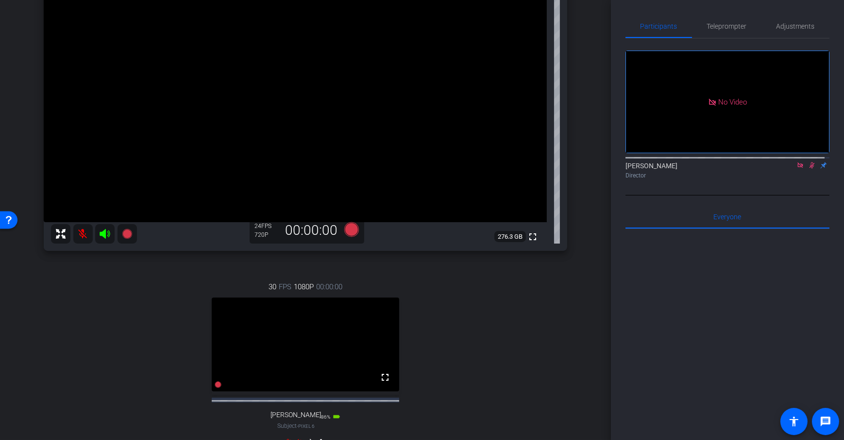
click at [579, 263] on div "Dan Computer Subject Chrome info ROOM ID: 541885695 fullscreen settings 276.3 G…" at bounding box center [305, 206] width 563 height 538
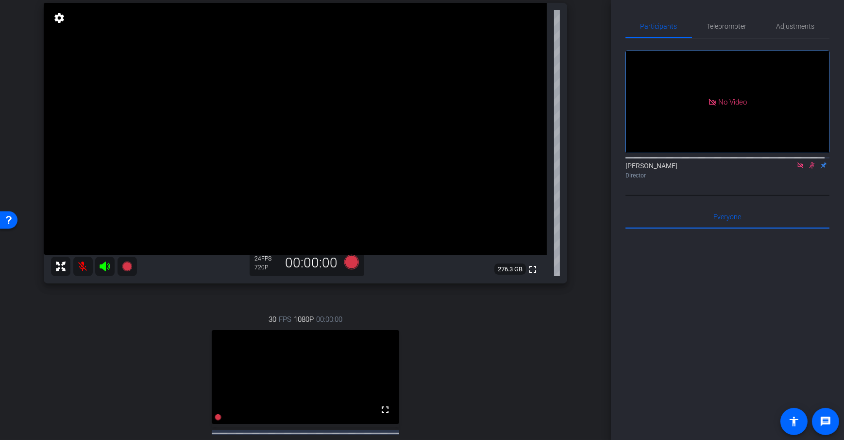
scroll to position [0, 0]
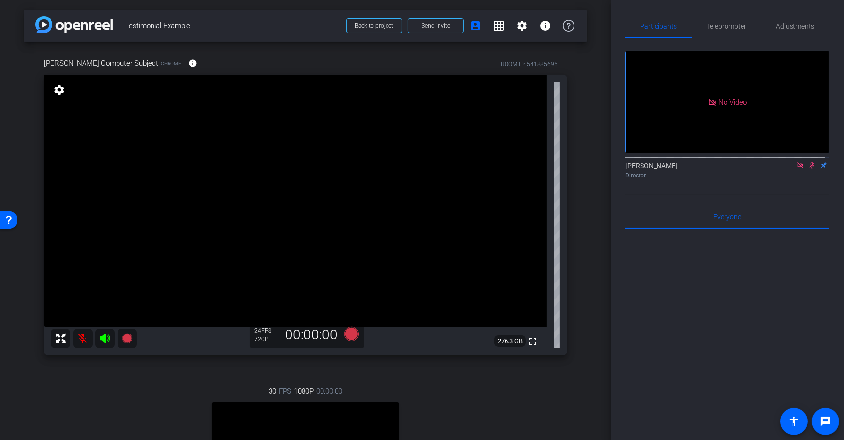
click at [591, 254] on div "arrow_back Testimonial Example Back to project Send invite account_box grid_on …" at bounding box center [305, 220] width 611 height 440
click at [582, 171] on div "arrow_back Testimonial Example Back to project Send invite account_box grid_on …" at bounding box center [305, 220] width 611 height 440
click at [238, 61] on div "Dan Computer Subject Chrome info ROOM ID: 541885695" at bounding box center [306, 62] width 524 height 23
click at [601, 174] on div "arrow_back Testimonial Example Back to project Send invite account_box grid_on …" at bounding box center [305, 220] width 611 height 440
click at [188, 66] on mat-icon "info" at bounding box center [192, 63] width 9 height 9
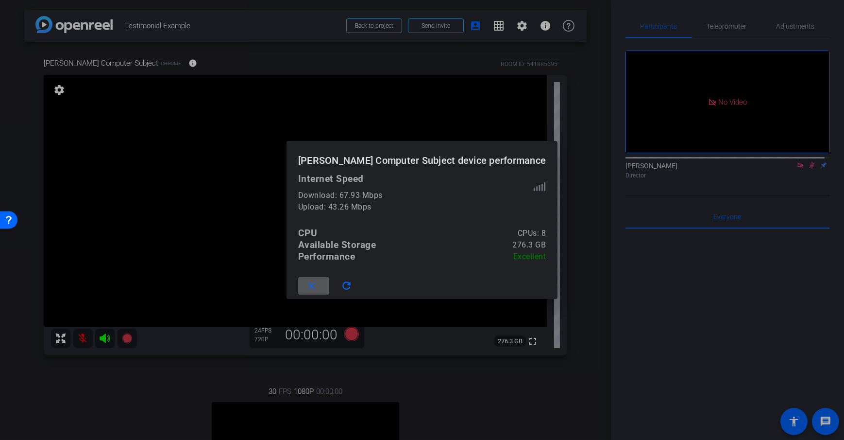
click at [318, 285] on mat-icon "close" at bounding box center [312, 286] width 12 height 12
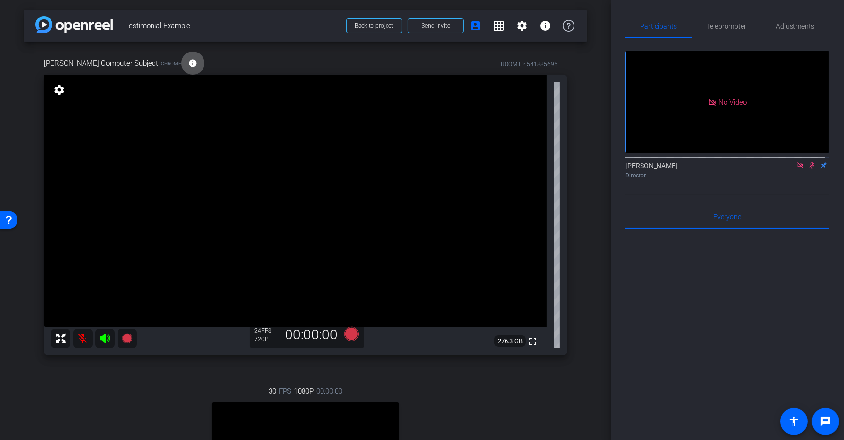
click at [589, 211] on div "arrow_back Testimonial Example Back to project Send invite account_box grid_on …" at bounding box center [305, 220] width 611 height 440
click at [587, 103] on div "arrow_back Testimonial Example Back to project Send invite account_box grid_on …" at bounding box center [305, 220] width 611 height 440
click at [779, 33] on span "Adjustments" at bounding box center [796, 26] width 38 height 23
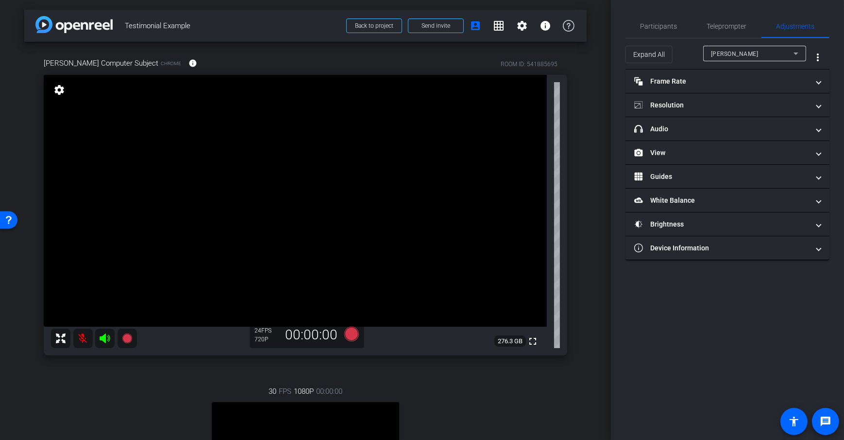
click at [798, 53] on icon at bounding box center [796, 54] width 12 height 12
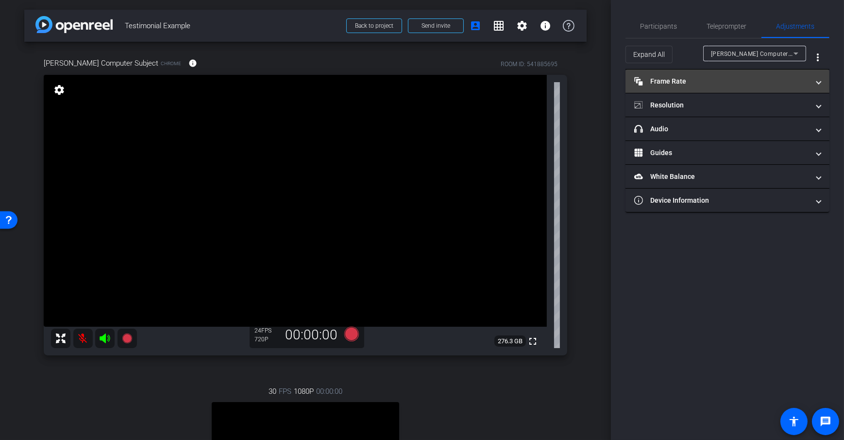
click at [697, 89] on mat-expansion-panel-header "Frame Rate Frame Rate" at bounding box center [728, 80] width 204 height 23
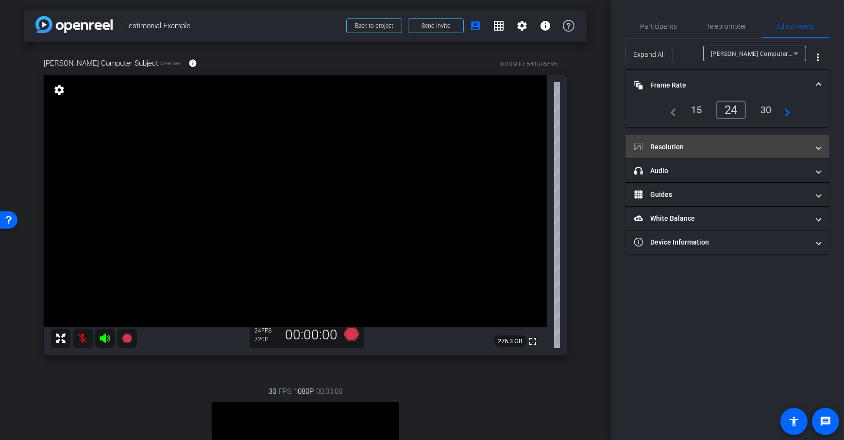
click at [705, 153] on mat-expansion-panel-header "Resolution" at bounding box center [728, 146] width 204 height 23
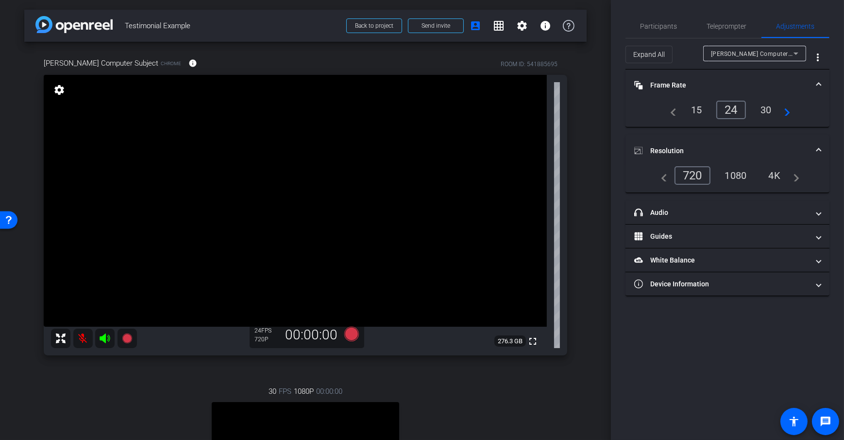
click at [769, 109] on div "30" at bounding box center [766, 110] width 26 height 17
click at [599, 154] on div "arrow_back Testimonial Example Back to project Send invite account_box grid_on …" at bounding box center [305, 220] width 611 height 440
click at [755, 48] on div "Dan Computer Subject" at bounding box center [752, 54] width 83 height 12
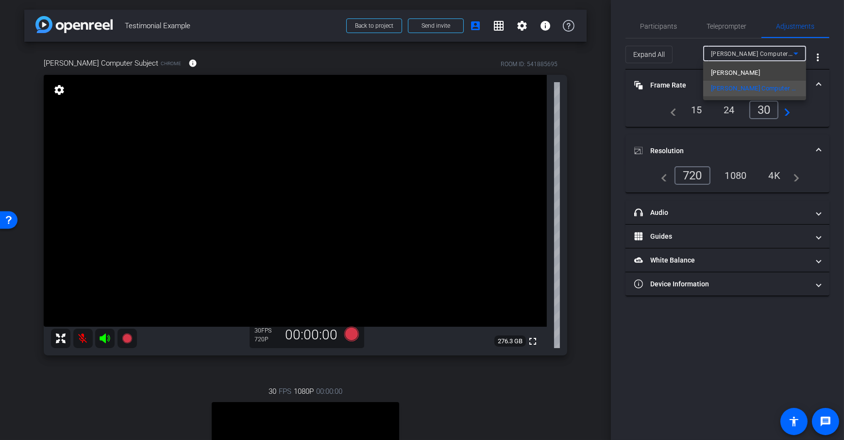
click at [578, 134] on div at bounding box center [422, 220] width 844 height 440
click at [590, 138] on div "arrow_back Testimonial Example Back to project Send invite account_box grid_on …" at bounding box center [305, 220] width 611 height 440
click at [738, 175] on div "1080" at bounding box center [736, 175] width 36 height 17
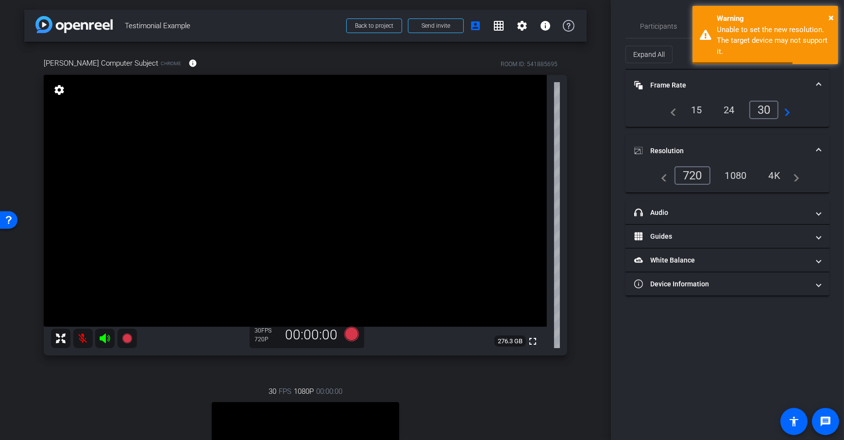
click at [779, 177] on div "4K" at bounding box center [775, 175] width 27 height 17
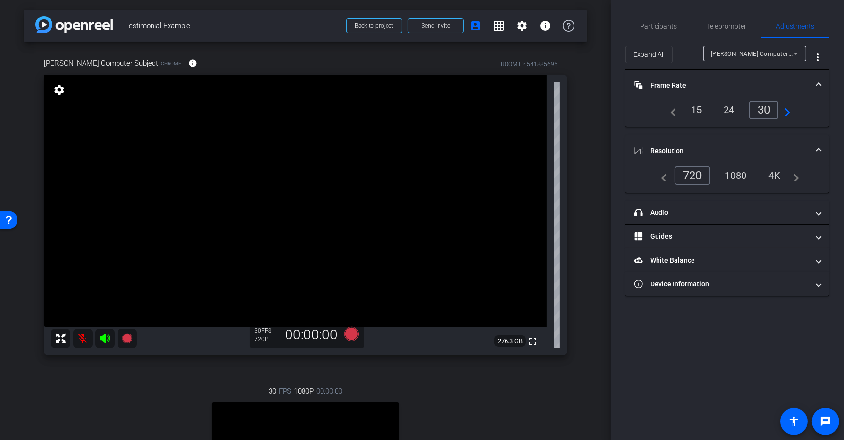
click at [597, 200] on div "arrow_back Testimonial Example Back to project Send invite account_box grid_on …" at bounding box center [305, 220] width 611 height 440
click at [730, 176] on div "1080" at bounding box center [736, 175] width 36 height 17
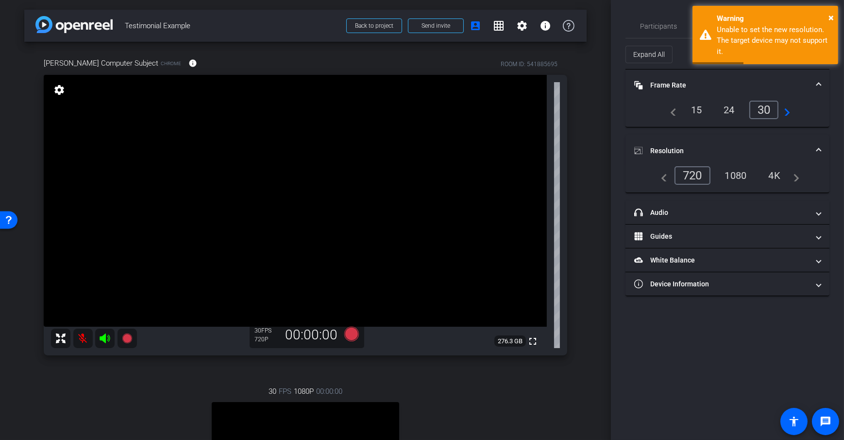
click at [738, 179] on div "1080" at bounding box center [736, 175] width 36 height 17
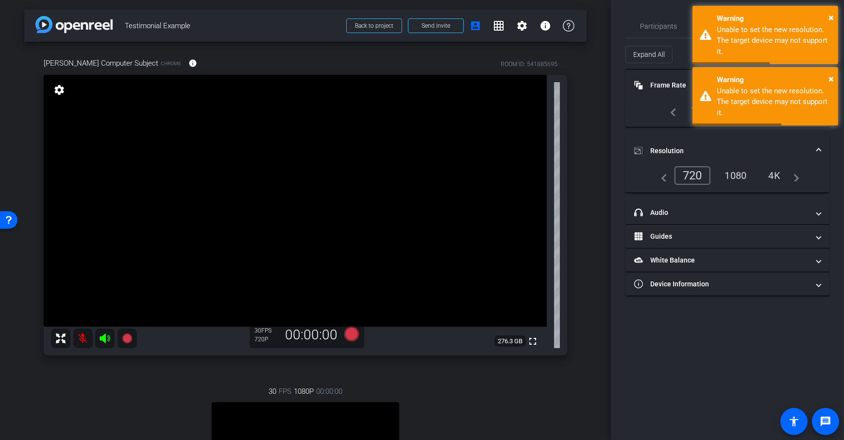
click at [583, 166] on div "arrow_back Testimonial Example Back to project Send invite account_box grid_on …" at bounding box center [305, 220] width 611 height 440
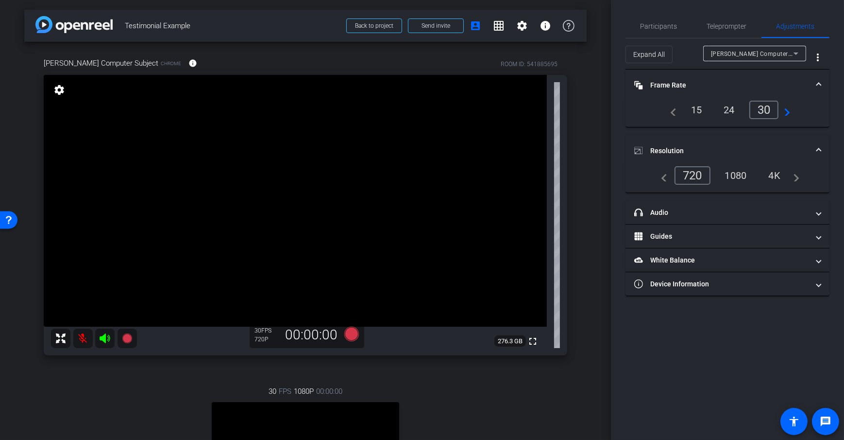
click at [585, 195] on div "arrow_back Testimonial Example Back to project Send invite account_box grid_on …" at bounding box center [305, 220] width 611 height 440
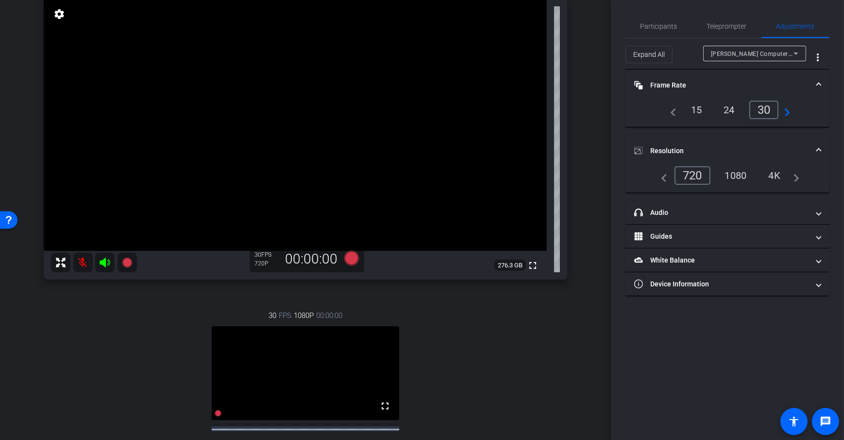
scroll to position [76, 0]
click at [347, 258] on icon at bounding box center [351, 257] width 15 height 15
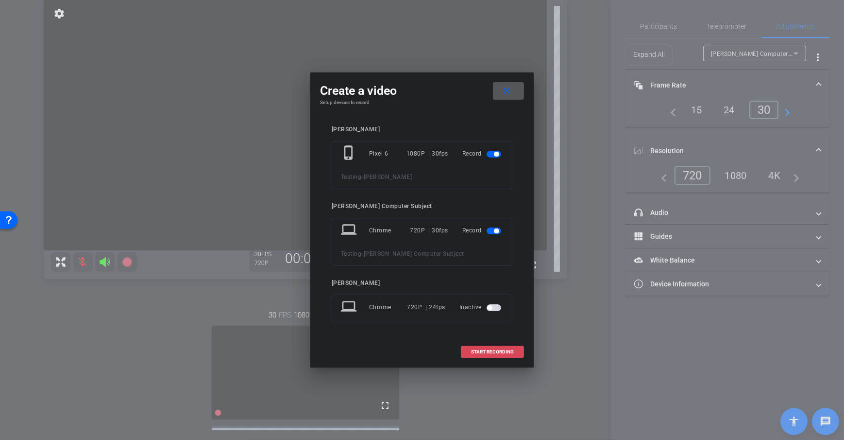
click at [493, 353] on span "START RECORDING" at bounding box center [492, 351] width 43 height 5
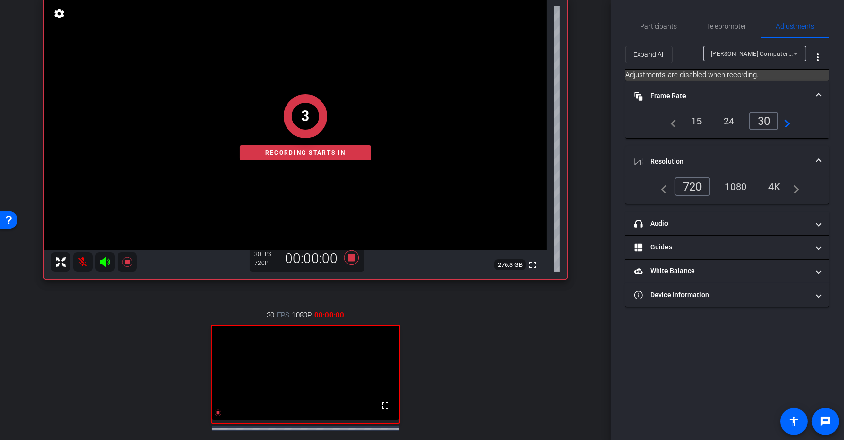
click at [586, 253] on div "arrow_back Testimonial Example Back to project Send invite account_box grid_on …" at bounding box center [305, 144] width 611 height 440
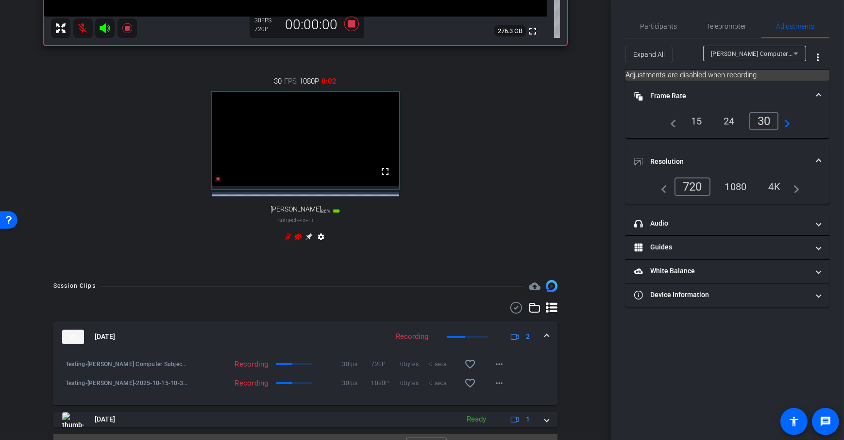
scroll to position [316, 0]
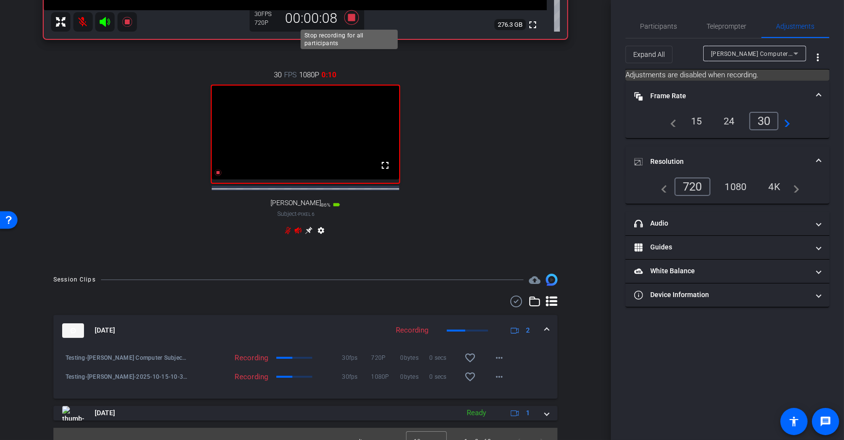
click at [349, 17] on icon at bounding box center [351, 17] width 15 height 15
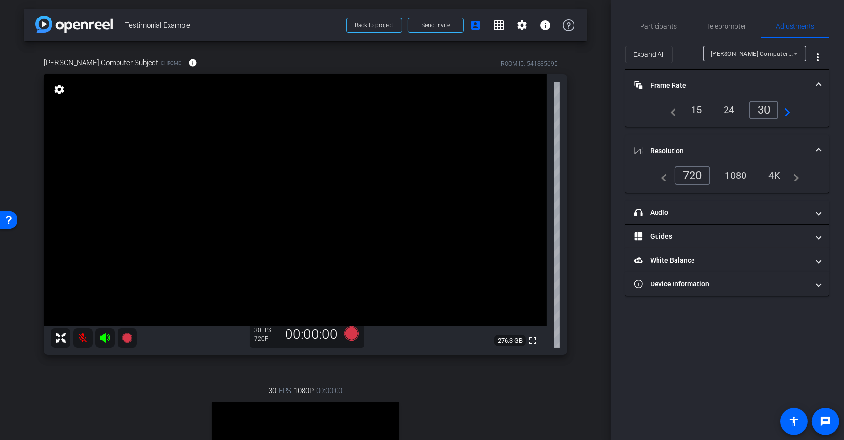
scroll to position [0, 0]
click at [587, 177] on div "arrow_back Testimonial Example Back to project Send invite account_box grid_on …" at bounding box center [305, 220] width 611 height 440
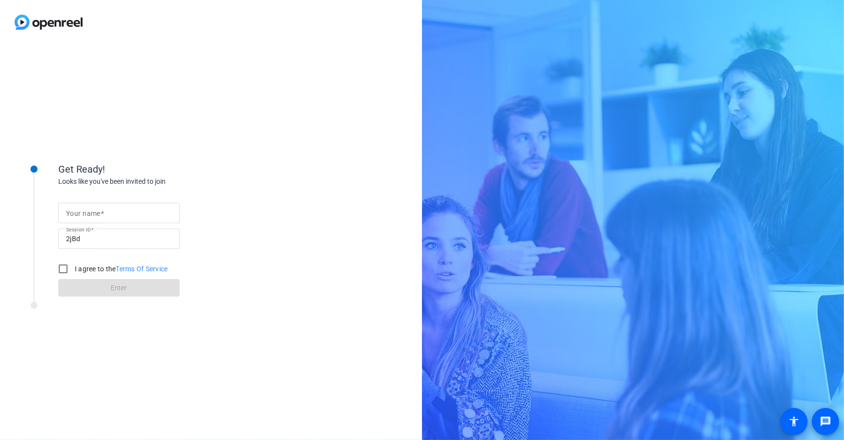
click at [112, 215] on input "Your name" at bounding box center [119, 213] width 106 height 12
type input "[PERSON_NAME] Computer Subject"
click at [236, 174] on div "Get Ready!" at bounding box center [155, 169] width 194 height 15
click at [66, 266] on input "I agree to the Terms Of Service" at bounding box center [62, 268] width 19 height 19
checkbox input "true"
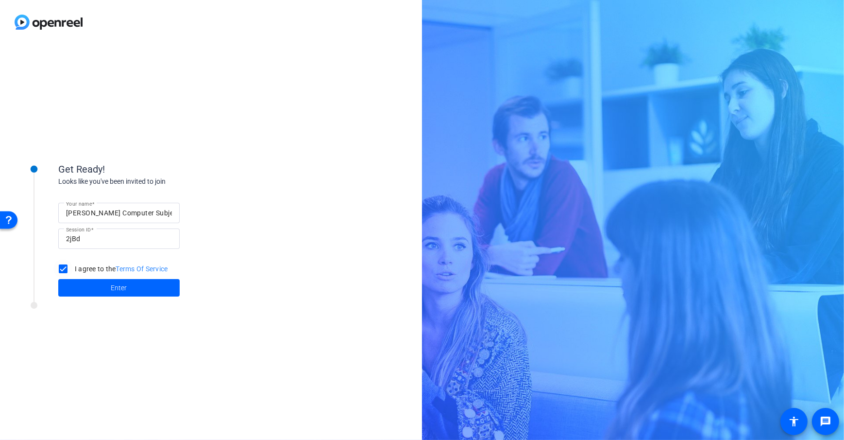
click at [219, 297] on div "Get Ready! Looks like you've been invited to join Your name Dan Computer Subjec…" at bounding box center [131, 223] width 243 height 157
click at [146, 295] on span at bounding box center [118, 287] width 121 height 23
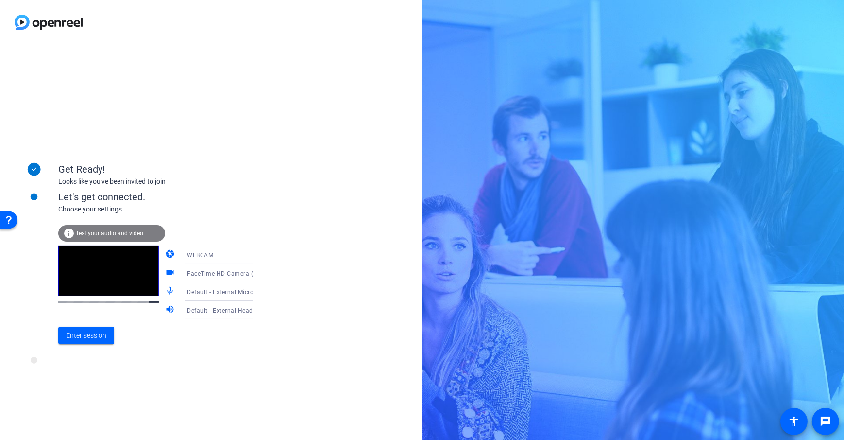
click at [106, 400] on div "Get Ready! Looks like you've been invited to join Let's get connected. Choose y…" at bounding box center [211, 241] width 422 height 395
click at [87, 339] on span "Enter session" at bounding box center [86, 335] width 40 height 10
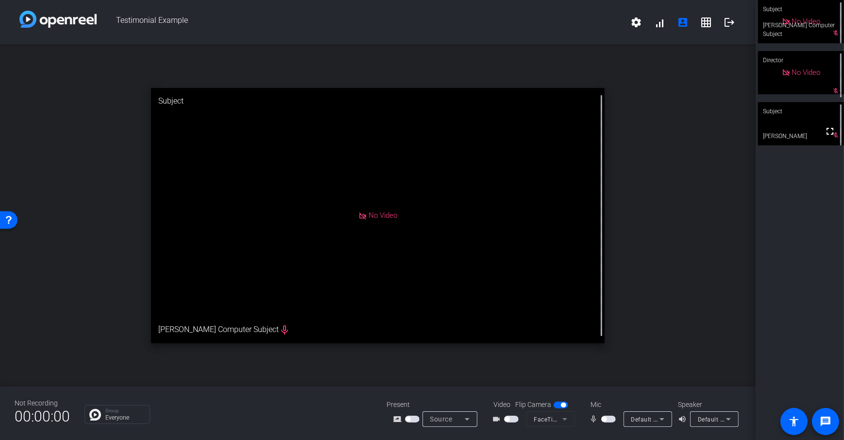
click at [510, 417] on span "button" at bounding box center [511, 418] width 15 height 7
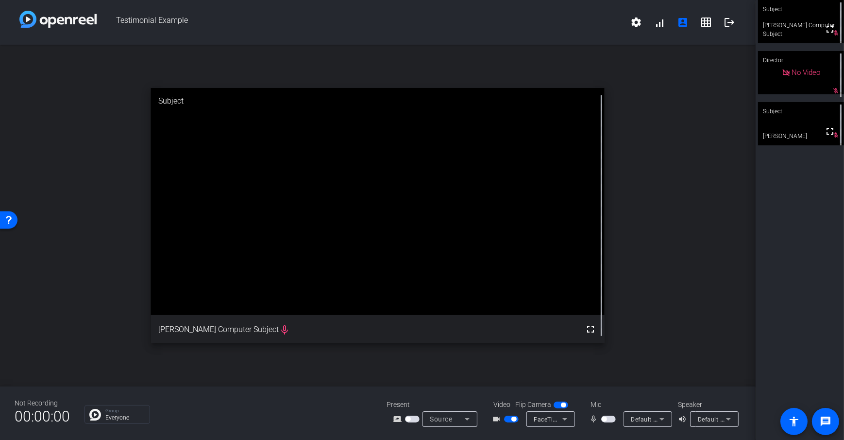
click at [660, 282] on div "open_in_new Subject fullscreen Dan Computer Subject mic_none" at bounding box center [378, 216] width 756 height 342
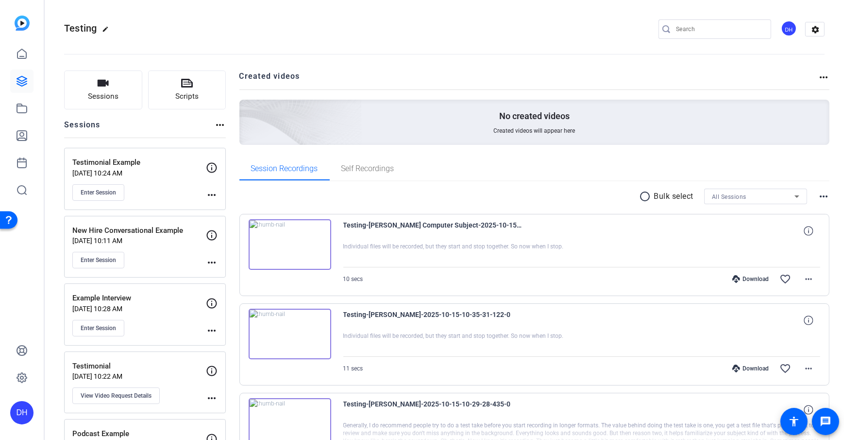
click at [250, 71] on h2 "Created videos" at bounding box center [528, 79] width 579 height 19
click at [25, 135] on icon at bounding box center [22, 136] width 12 height 12
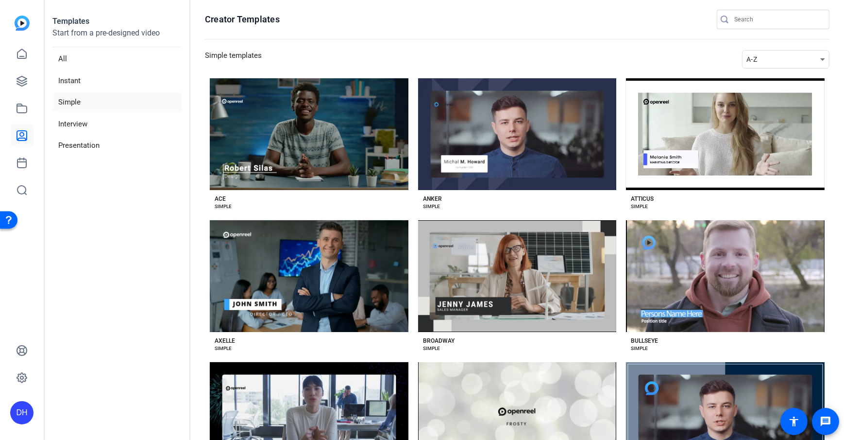
click at [191, 117] on section "Creator Templates Simple templates A-Z Preview Ace ACE SIMPLE Preview Anker ANK…" at bounding box center [517, 220] width 654 height 440
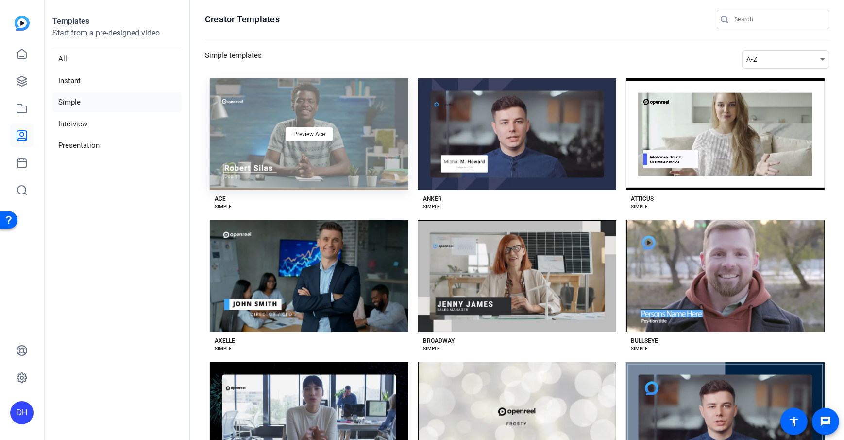
click at [285, 164] on div "Preview Ace" at bounding box center [309, 134] width 199 height 112
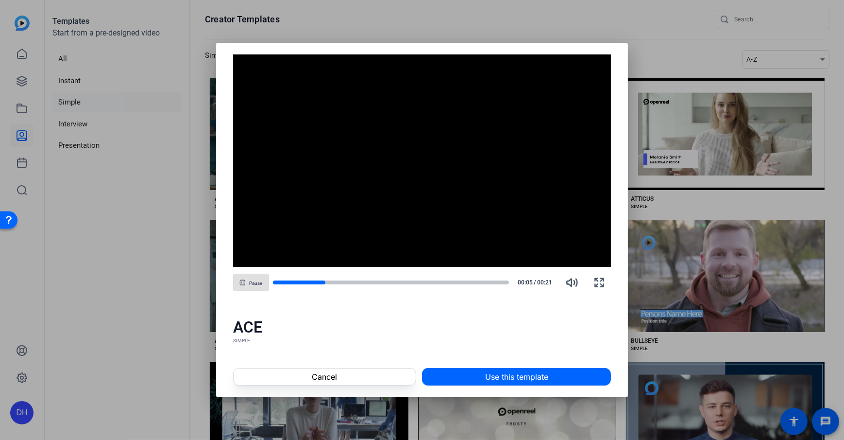
click at [423, 323] on div "ACE" at bounding box center [422, 326] width 378 height 19
click at [472, 381] on span at bounding box center [517, 376] width 188 height 23
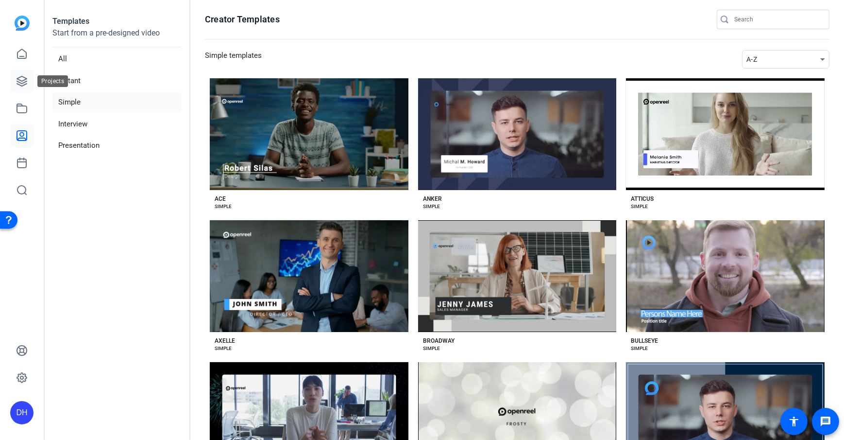
click at [25, 76] on icon at bounding box center [22, 81] width 12 height 12
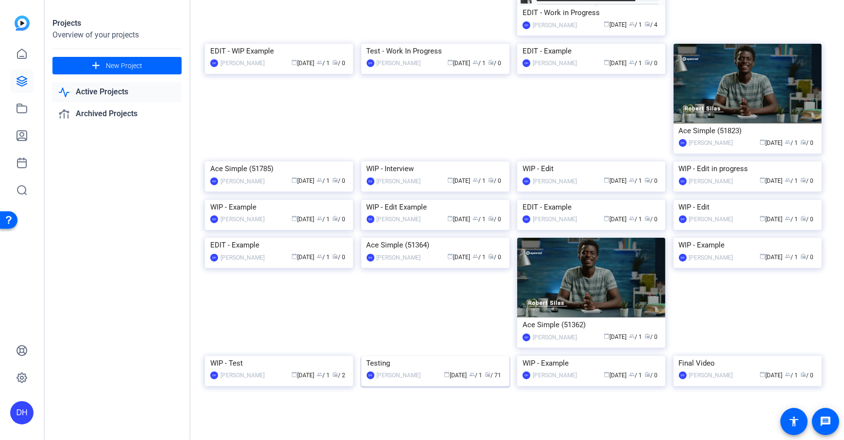
scroll to position [359, 0]
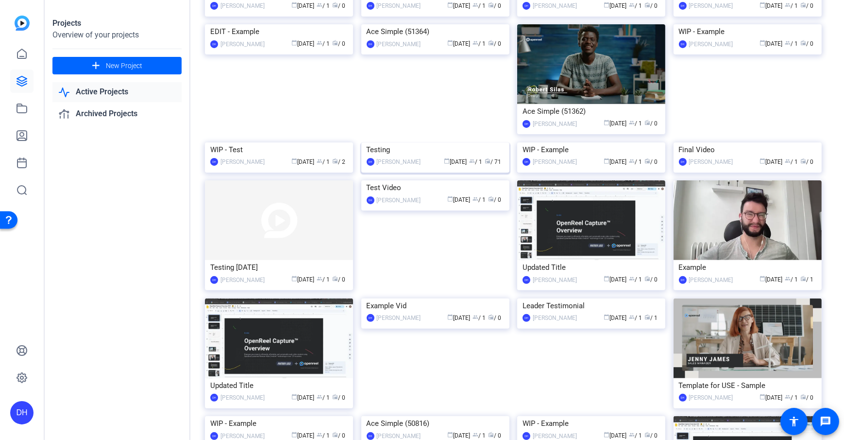
click at [412, 142] on img at bounding box center [435, 142] width 148 height 0
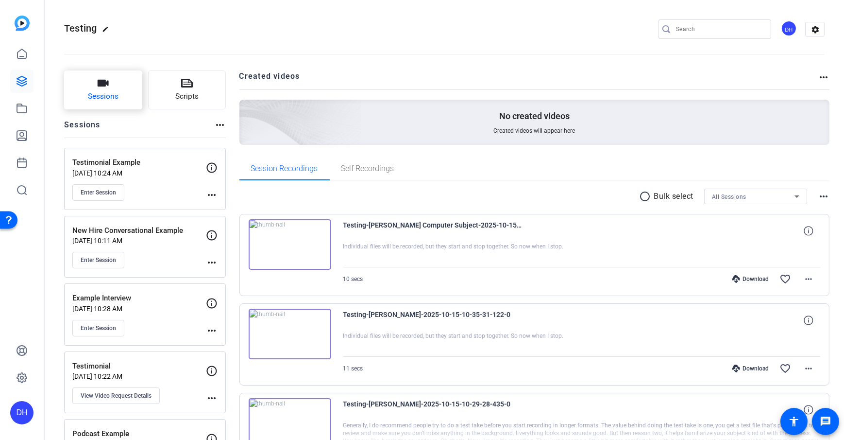
click at [103, 91] on span "Sessions" at bounding box center [103, 96] width 31 height 11
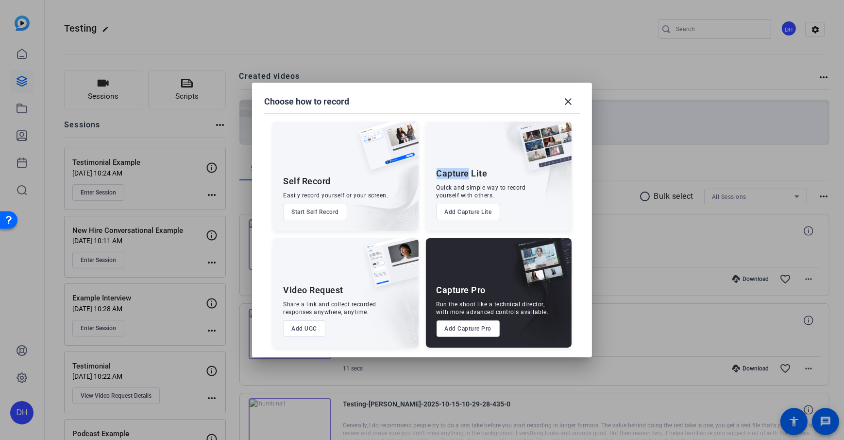
drag, startPoint x: 439, startPoint y: 171, endPoint x: 470, endPoint y: 174, distance: 31.2
click at [470, 174] on div "Capture Lite" at bounding box center [462, 174] width 51 height 12
click at [446, 97] on div "Choose how to record close" at bounding box center [422, 101] width 316 height 23
click at [568, 98] on mat-icon "close" at bounding box center [569, 102] width 12 height 12
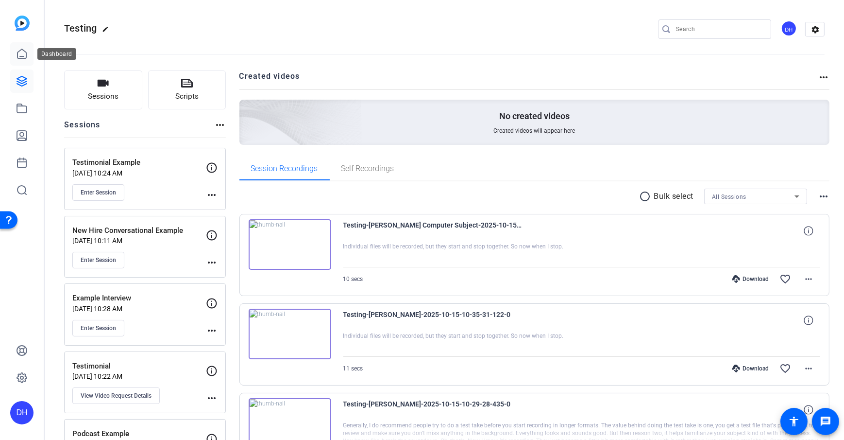
click at [13, 51] on link at bounding box center [21, 53] width 23 height 23
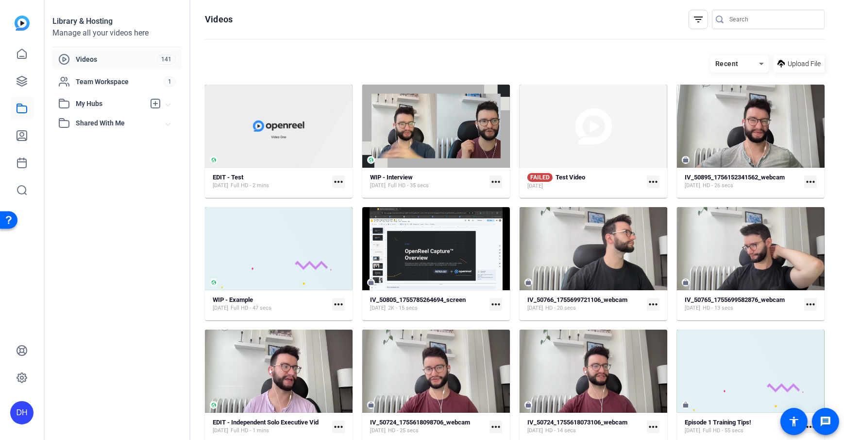
click at [145, 204] on div "Library & Hosting Manage all your videos here Videos 141 Team Workspace 1 My Hu…" at bounding box center [118, 220] width 146 height 440
click at [228, 176] on strong "EDIT - Test" at bounding box center [228, 176] width 31 height 7
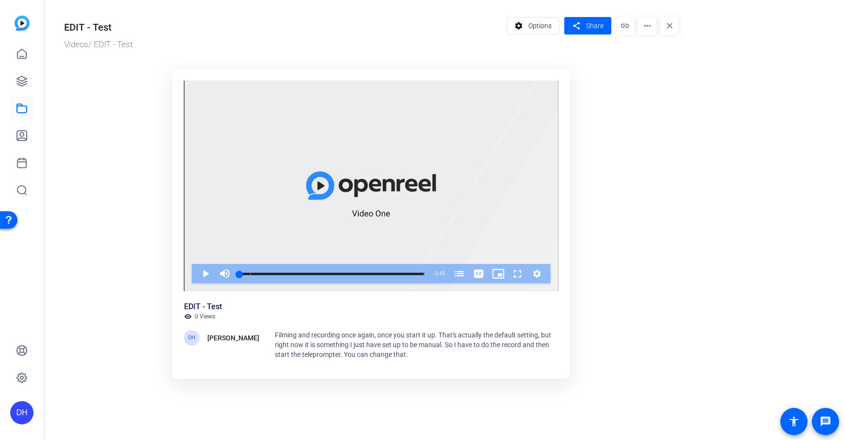
click at [643, 170] on ktd-grid "Video Player is loading. Play Video Play Mute Current Time 0:00 / Duration 1:43…" at bounding box center [371, 225] width 615 height 325
click at [645, 23] on mat-icon "more_horiz" at bounding box center [647, 25] width 17 height 17
drag, startPoint x: 622, startPoint y: 95, endPoint x: 595, endPoint y: 33, distance: 67.9
click at [622, 95] on div at bounding box center [422, 220] width 844 height 440
click at [592, 30] on span "Share" at bounding box center [594, 26] width 17 height 10
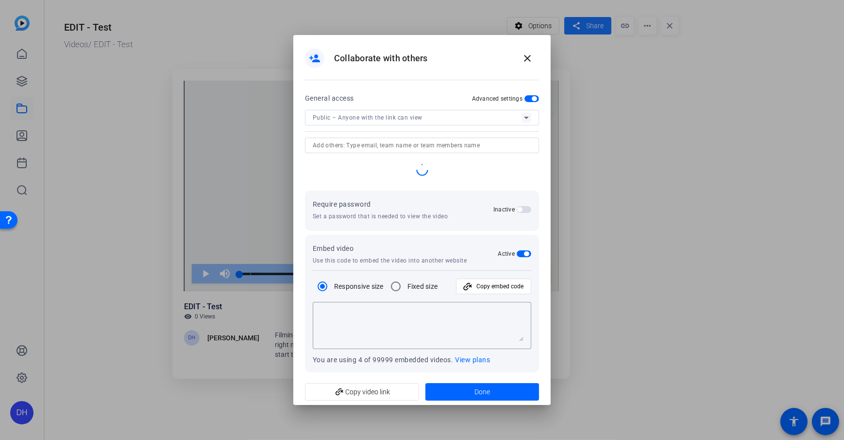
type textarea "<iframe width="100%" height="100%" src="[URL][DOMAIN_NAME]" title="OpenReel Vid…"
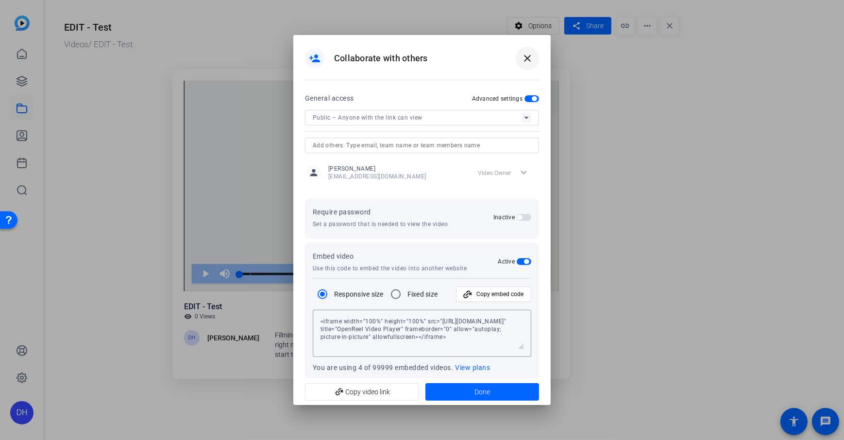
click at [529, 54] on mat-icon "close" at bounding box center [528, 58] width 12 height 12
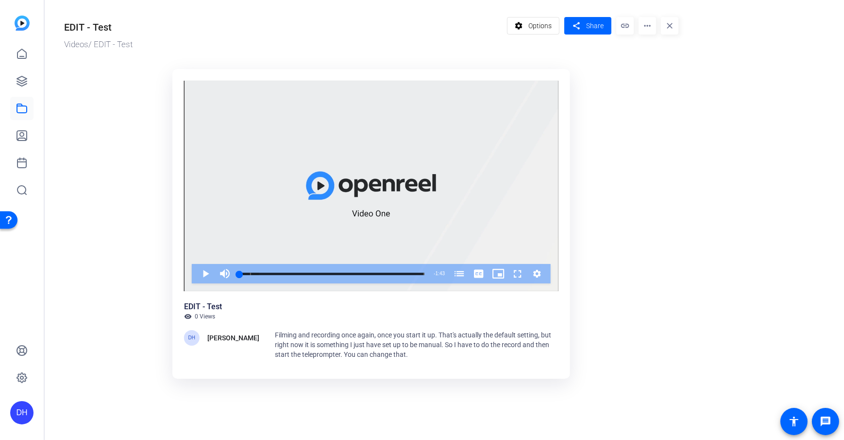
click at [625, 125] on ktd-grid "Video Player is loading. Play Video Play Mute Current Time 0:00 / Duration 1:43…" at bounding box center [371, 225] width 615 height 325
click at [718, 224] on or-hosting-video-details "EDIT - Test Videos / EDIT - Test settings Options share Share link more_horiz c…" at bounding box center [442, 198] width 795 height 396
